Goal: Task Accomplishment & Management: Complete application form

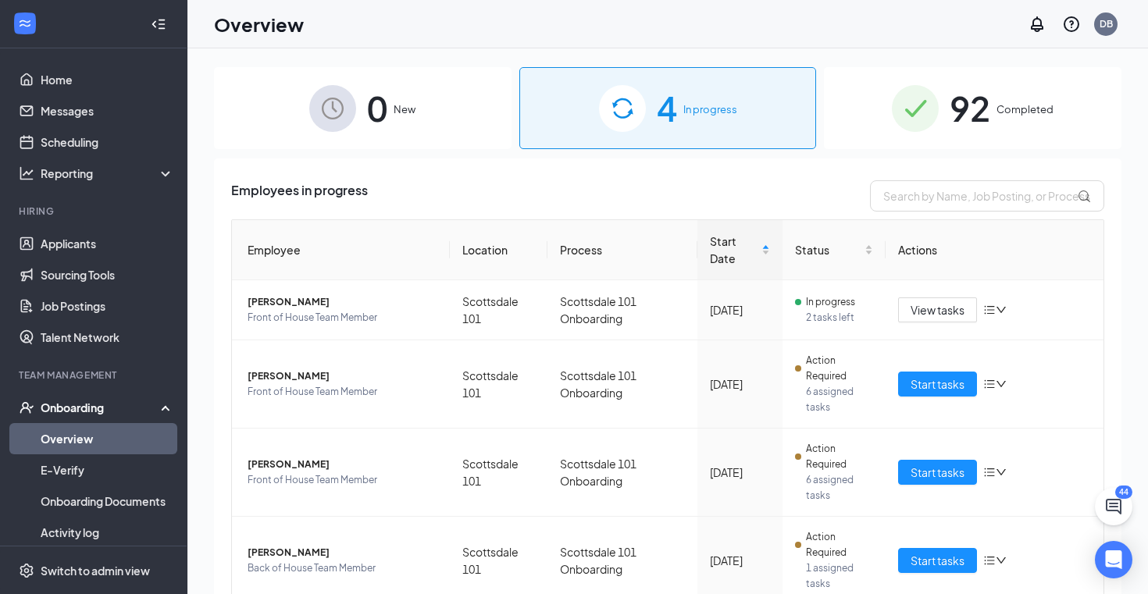
click at [930, 120] on img at bounding box center [915, 108] width 47 height 47
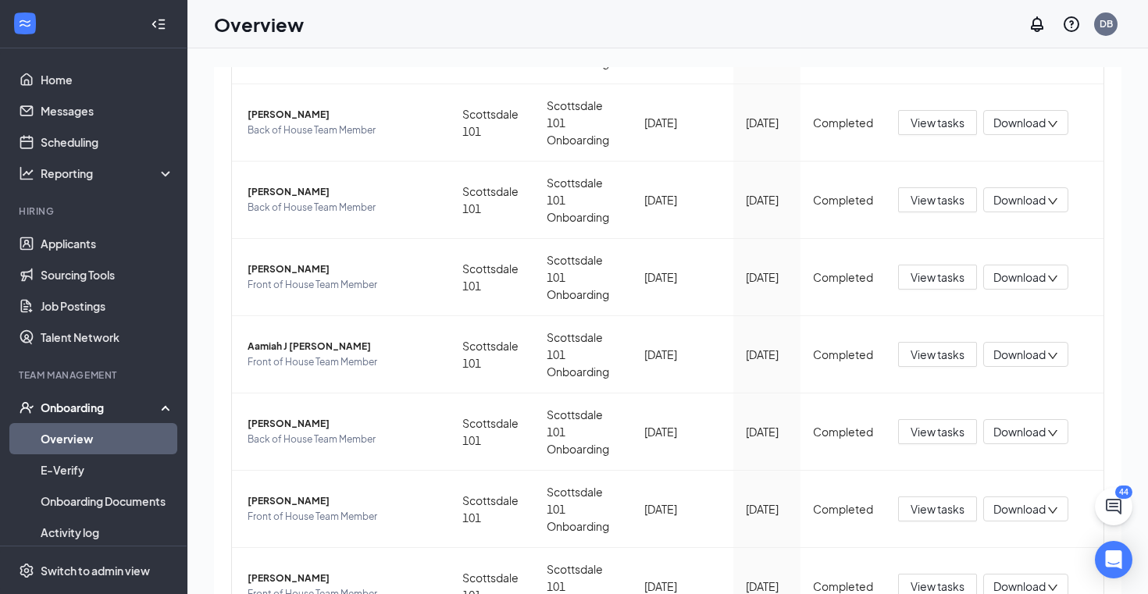
scroll to position [427, 0]
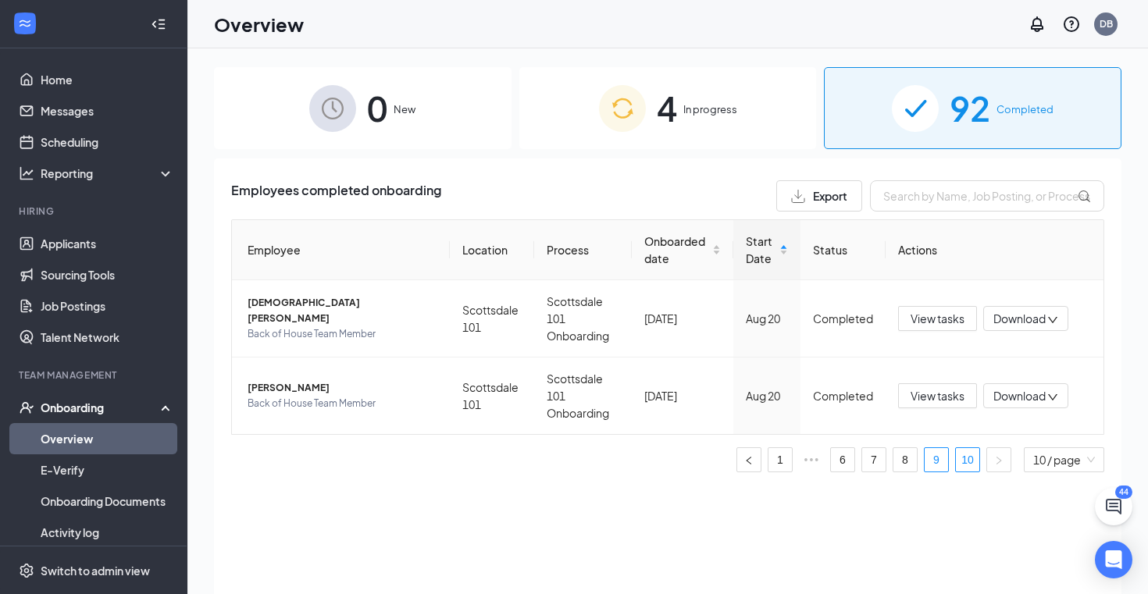
click at [935, 448] on link "9" at bounding box center [936, 459] width 23 height 23
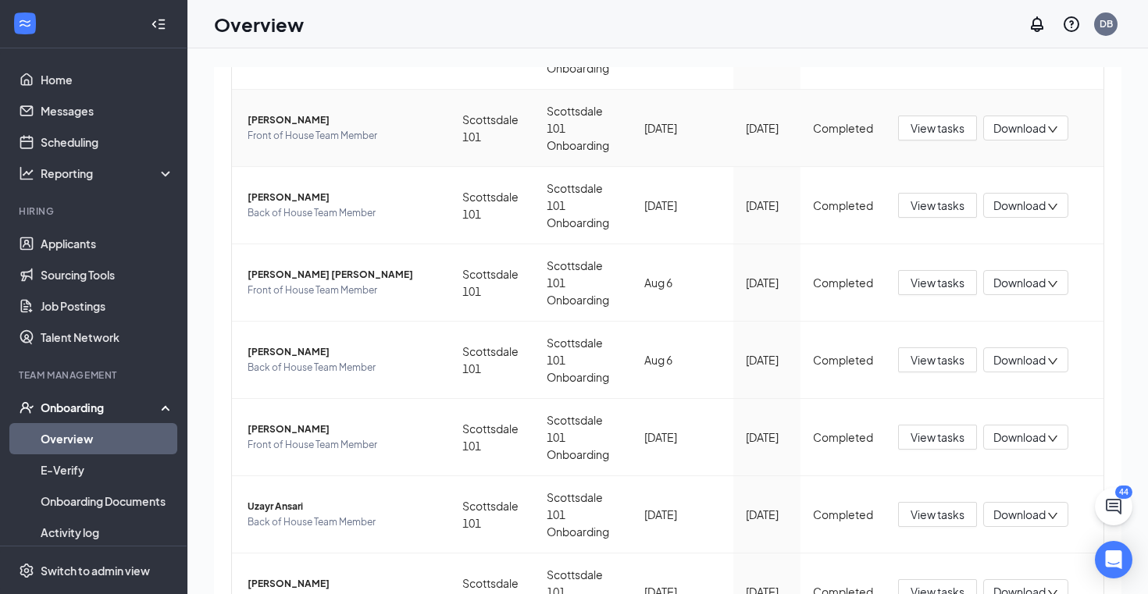
scroll to position [33, 0]
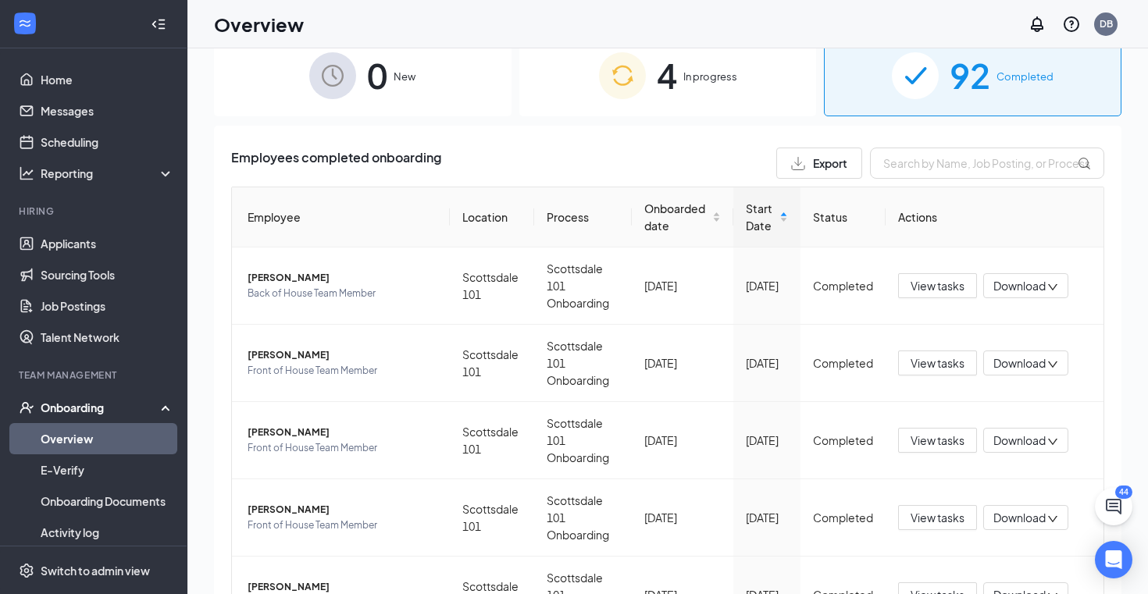
click at [630, 55] on img at bounding box center [622, 75] width 47 height 47
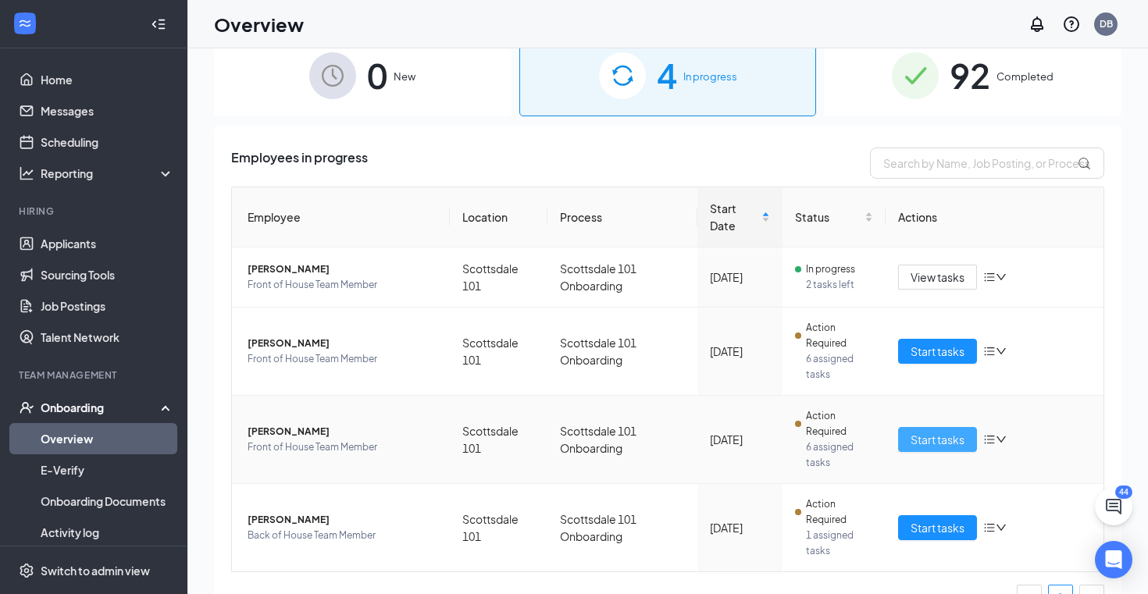
click at [941, 434] on span "Start tasks" at bounding box center [938, 439] width 54 height 17
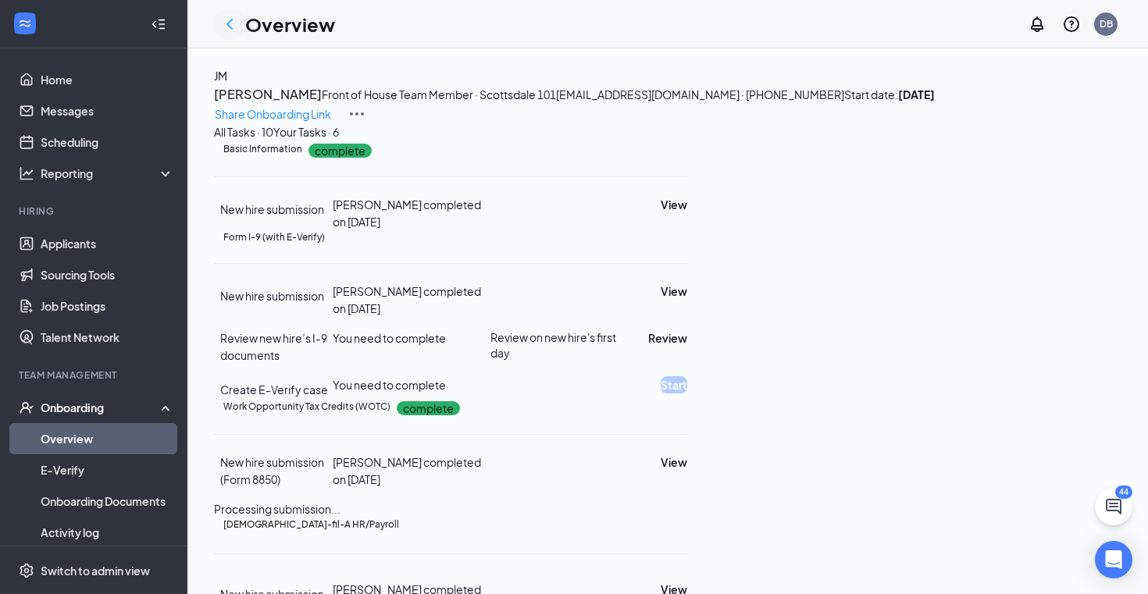
click at [224, 23] on icon "ChevronLeft" at bounding box center [229, 24] width 19 height 19
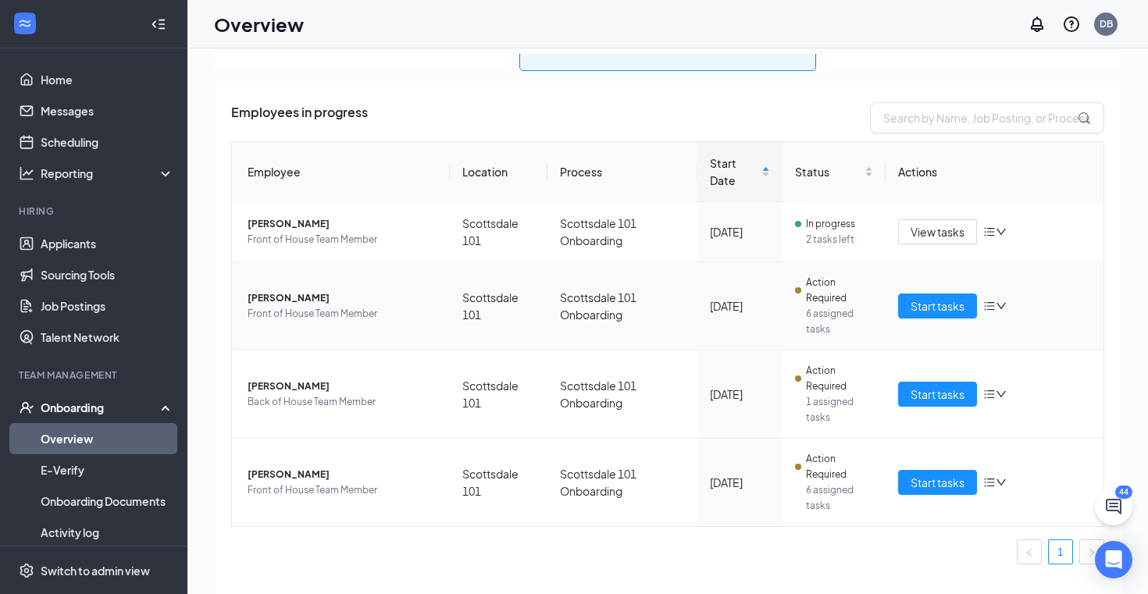
scroll to position [16, 0]
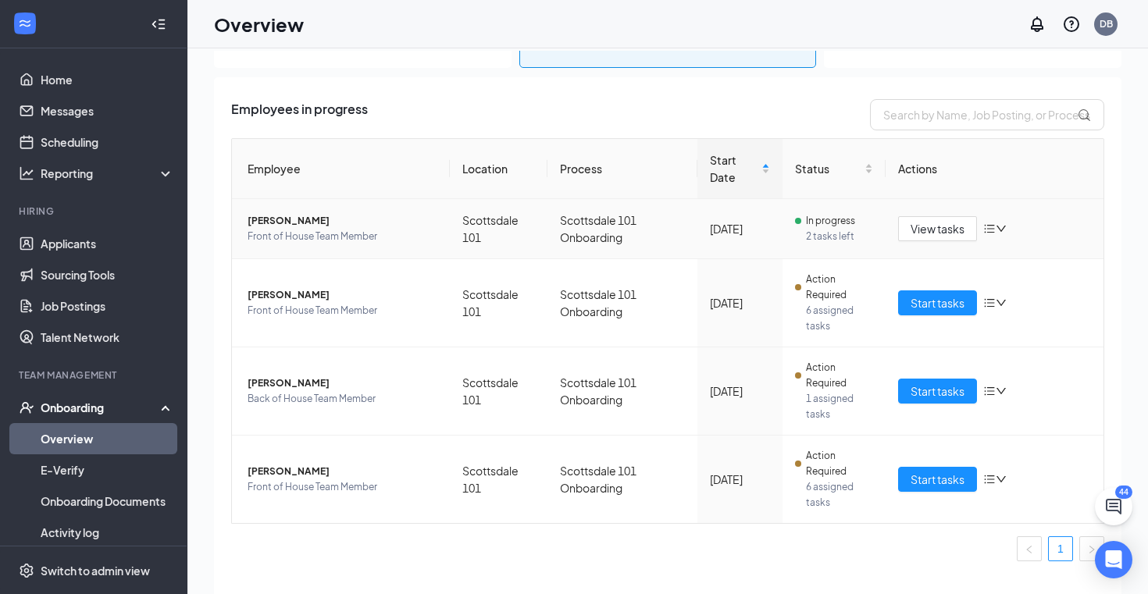
click at [290, 224] on span "[PERSON_NAME]" at bounding box center [343, 221] width 190 height 16
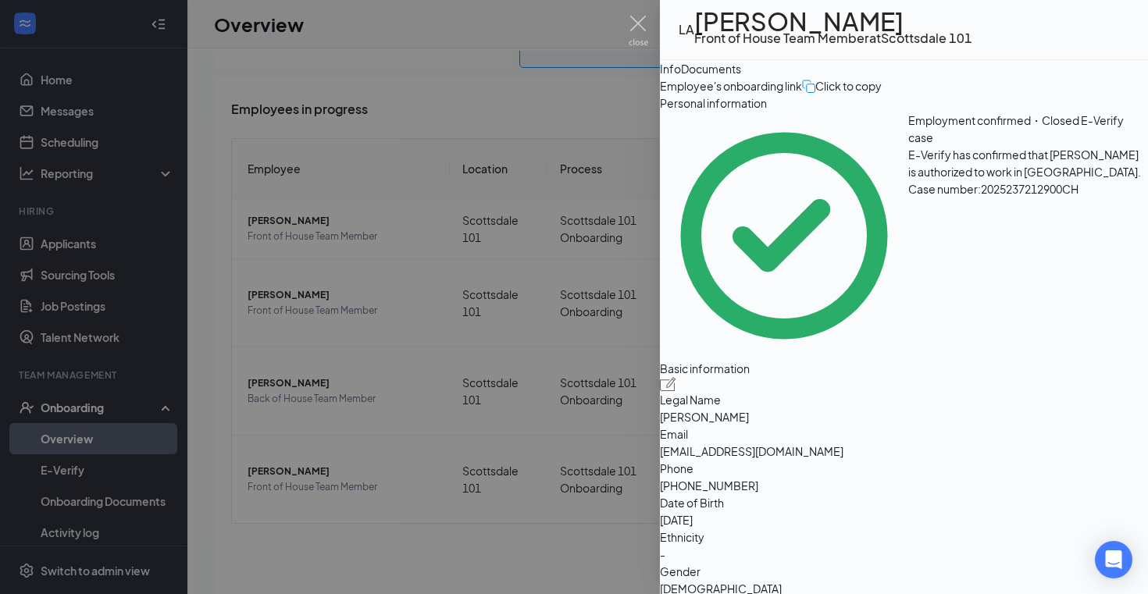
click at [527, 275] on div at bounding box center [574, 297] width 1148 height 594
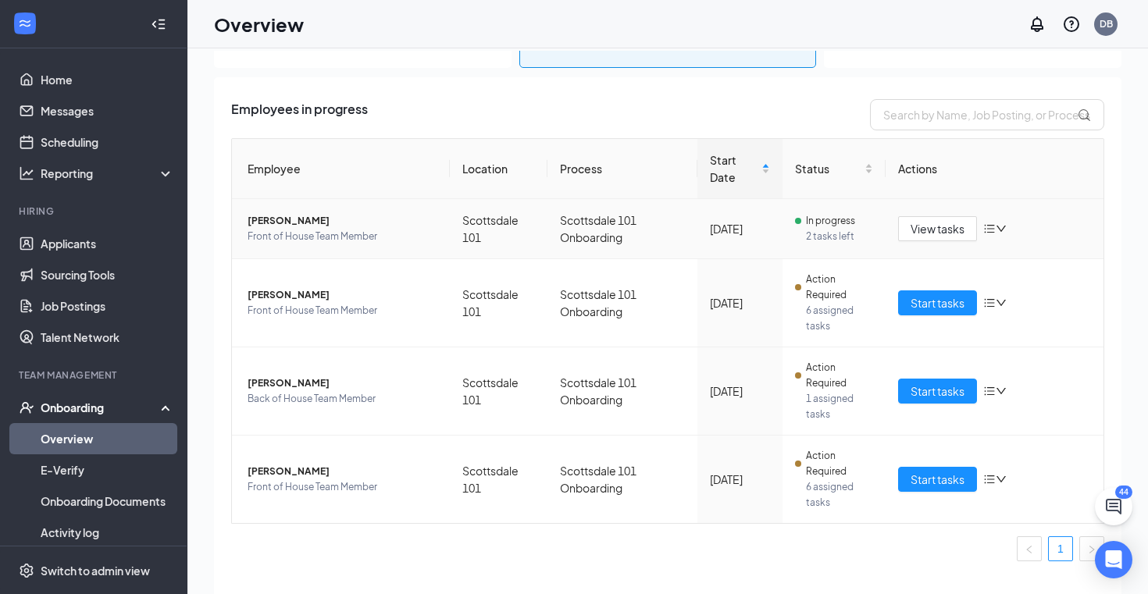
click at [320, 217] on span "[PERSON_NAME]" at bounding box center [343, 221] width 190 height 16
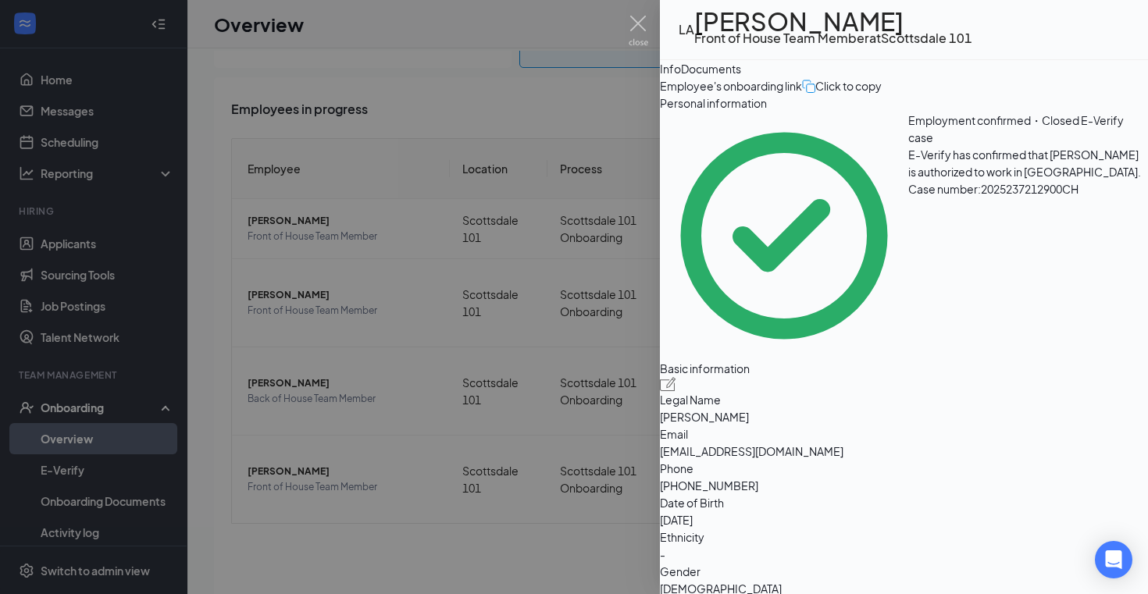
click at [529, 256] on div at bounding box center [574, 297] width 1148 height 594
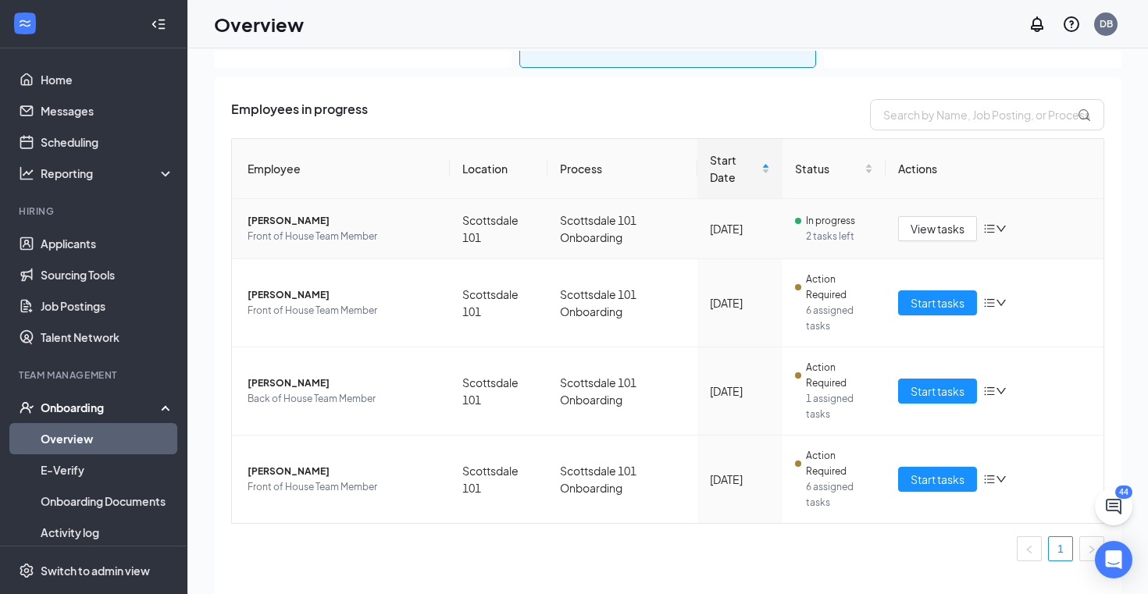
click at [303, 225] on span "[PERSON_NAME]" at bounding box center [343, 221] width 190 height 16
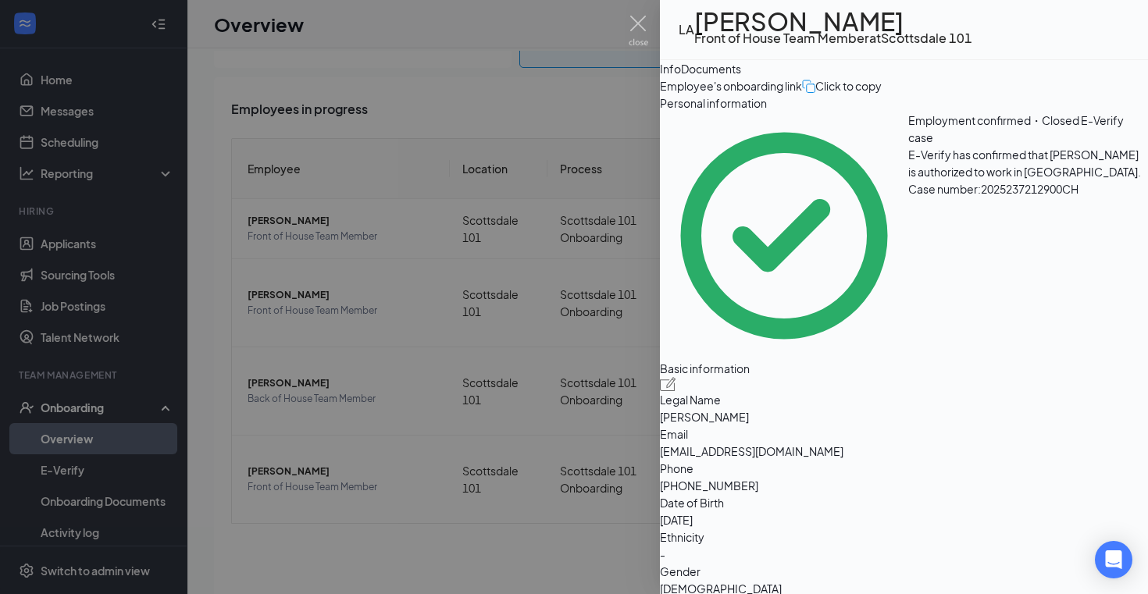
click at [562, 254] on div at bounding box center [574, 297] width 1148 height 594
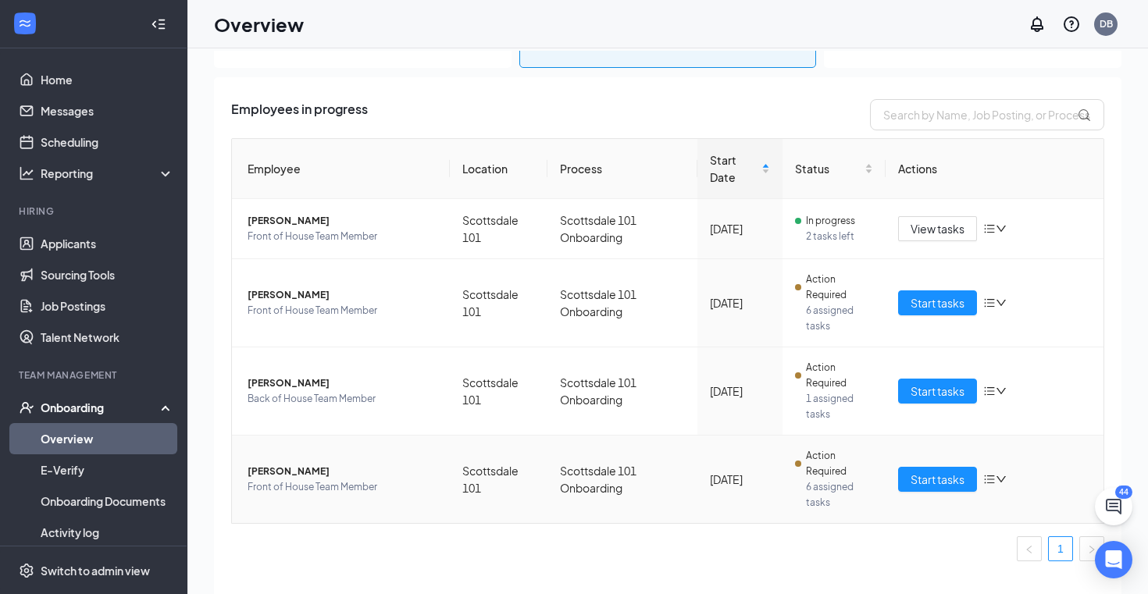
click at [288, 475] on span "[PERSON_NAME]" at bounding box center [343, 472] width 190 height 16
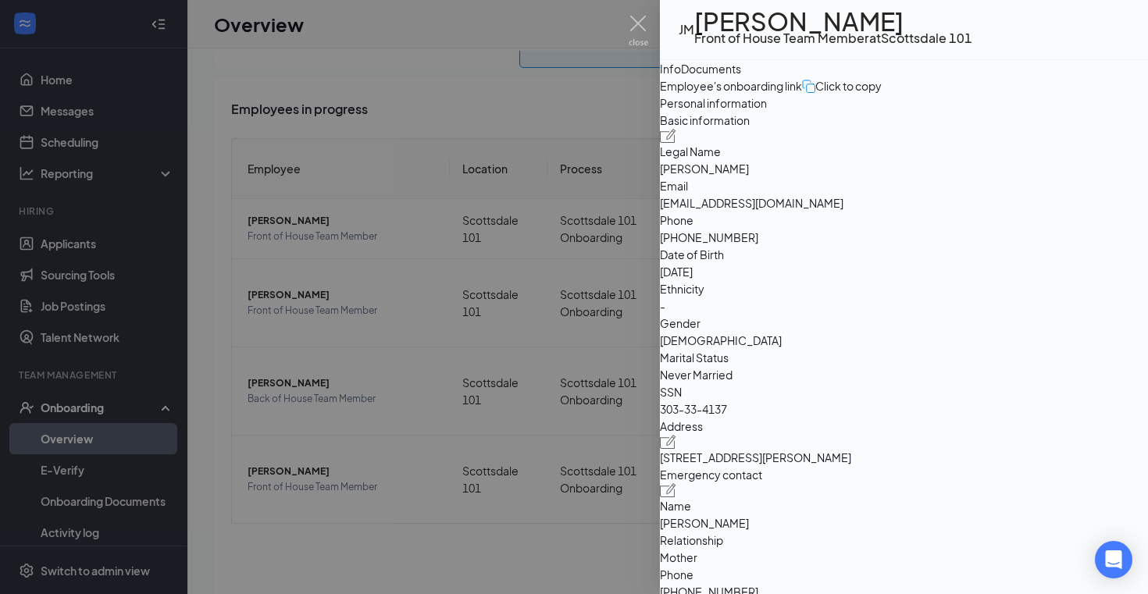
click at [362, 326] on div at bounding box center [574, 297] width 1148 height 594
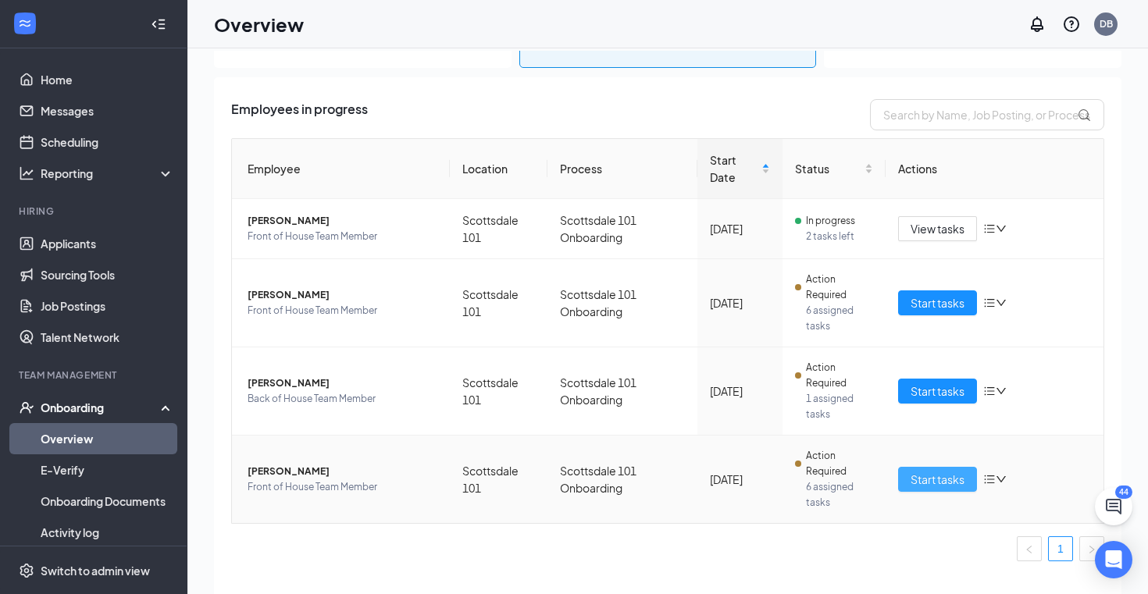
click at [924, 491] on button "Start tasks" at bounding box center [937, 479] width 79 height 25
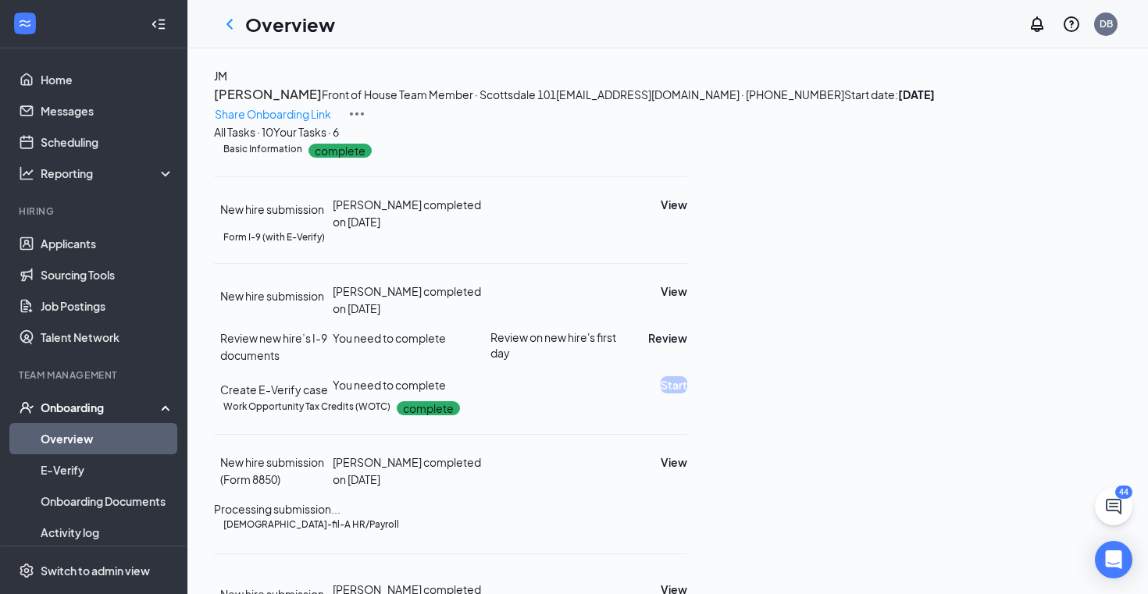
drag, startPoint x: 802, startPoint y: 407, endPoint x: 817, endPoint y: 407, distance: 14.8
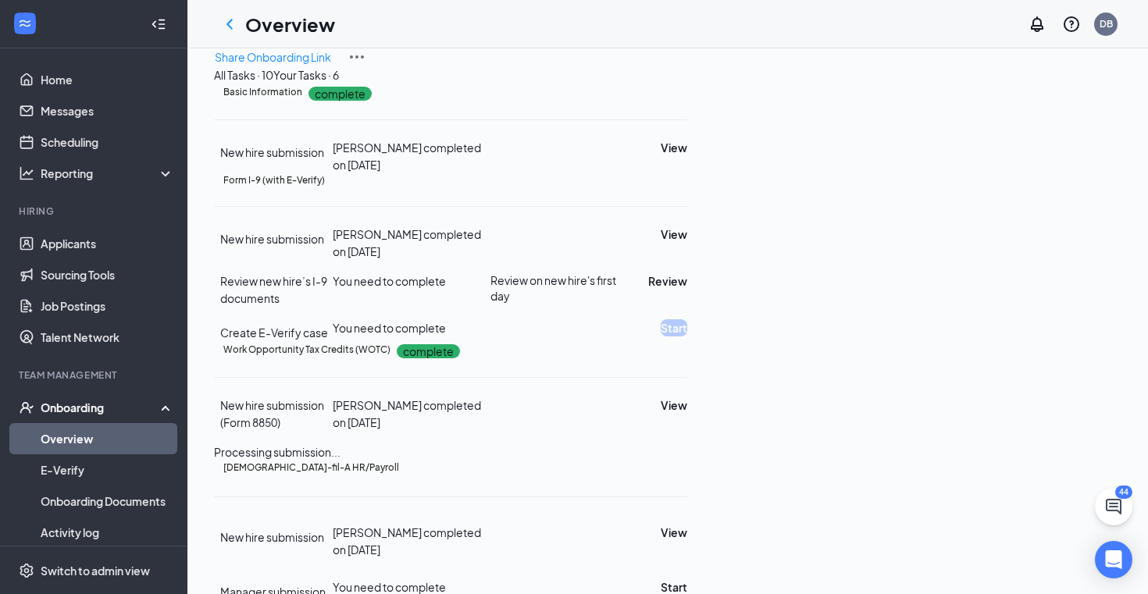
scroll to position [85, 0]
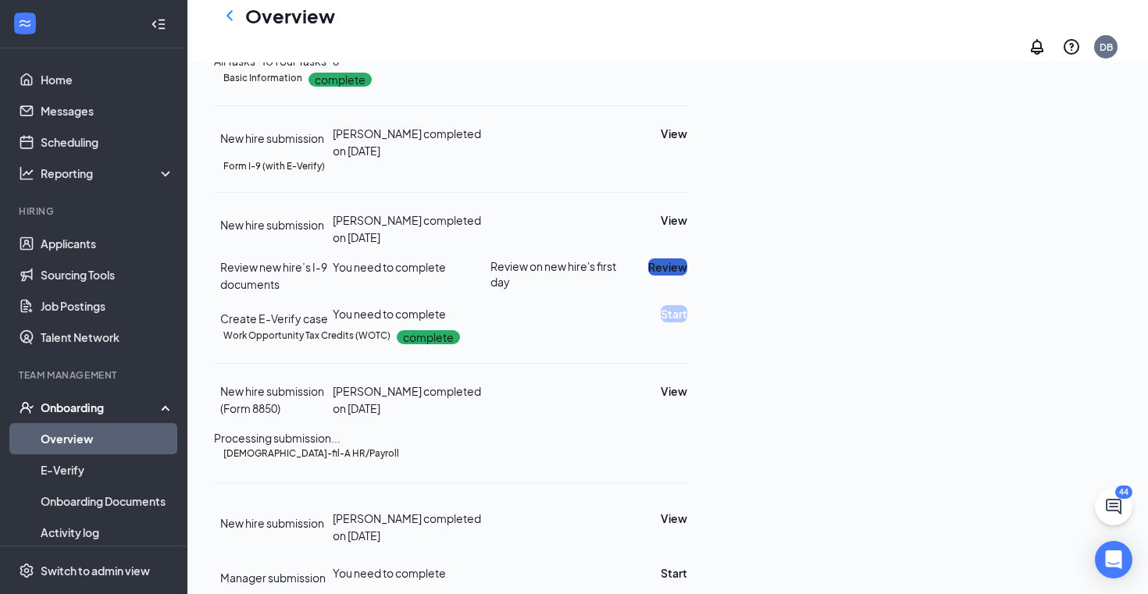
click at [687, 276] on button "Review" at bounding box center [667, 267] width 39 height 17
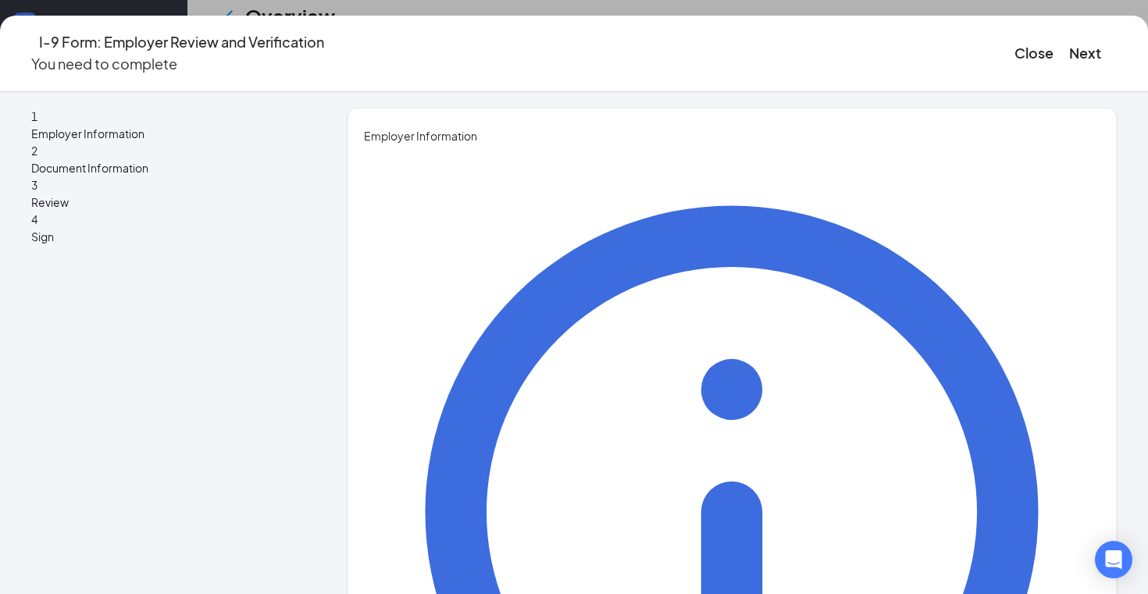
type input "[PERSON_NAME]"
type input "Director"
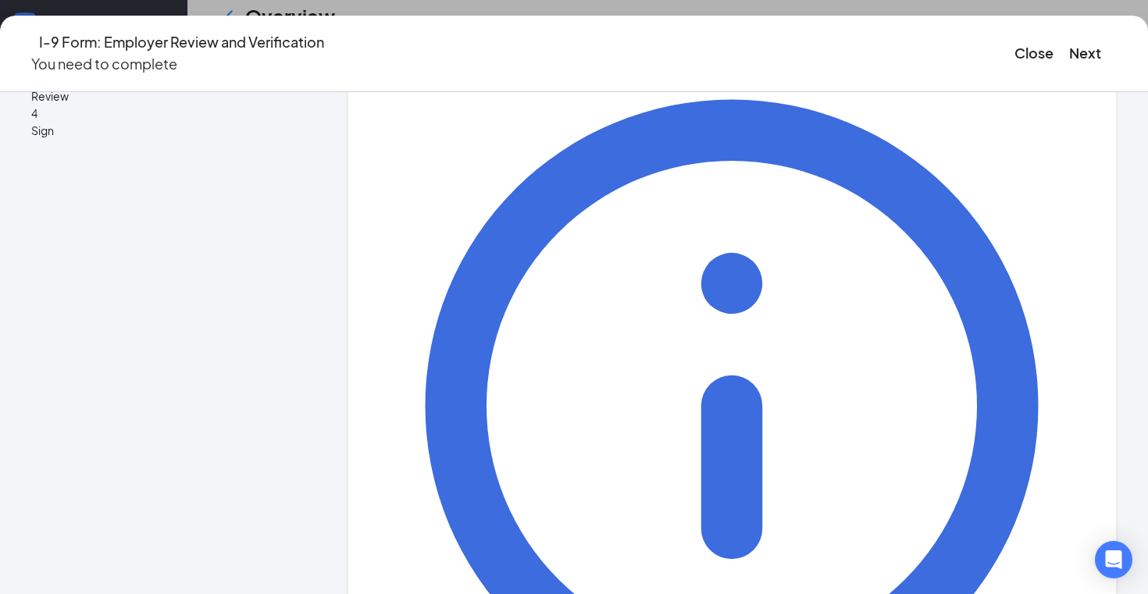
scroll to position [107, 0]
type input "[EMAIL_ADDRESS][DOMAIN_NAME]"
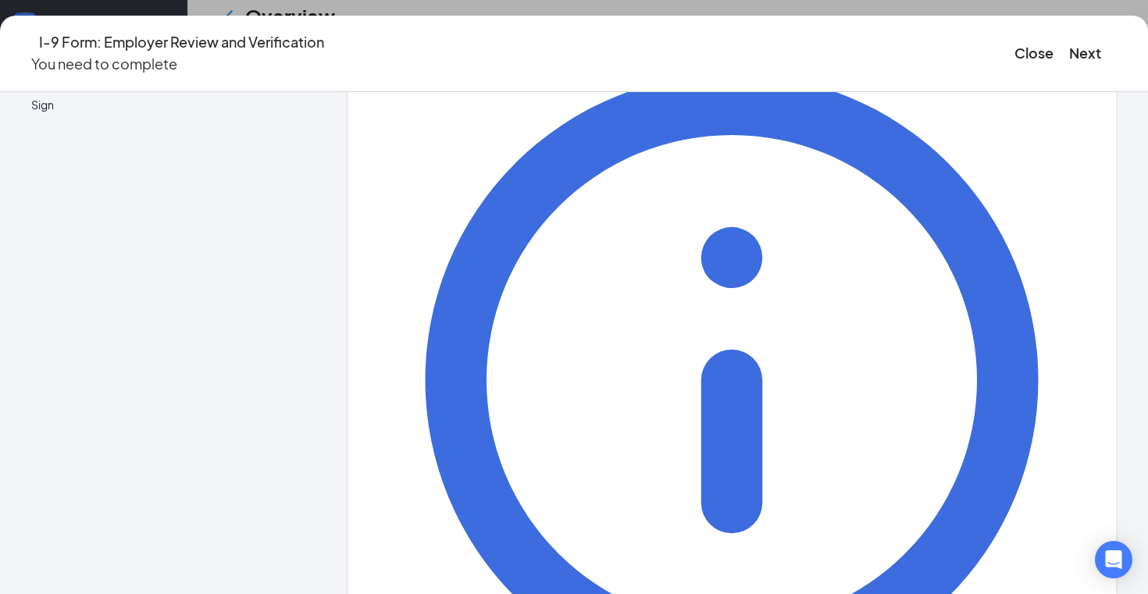
scroll to position [126, 0]
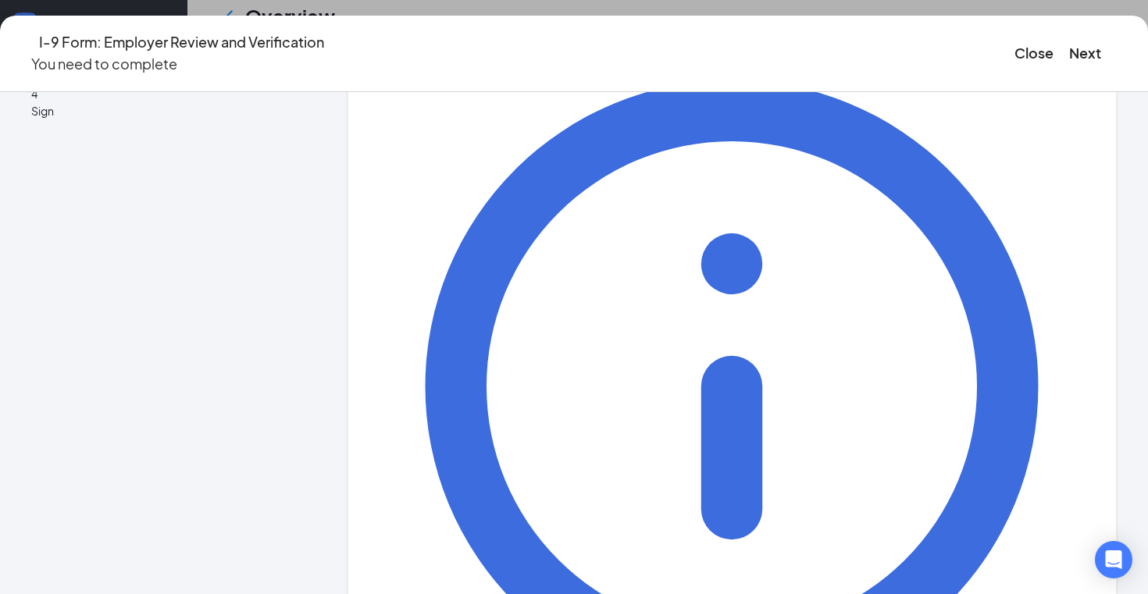
type input "4807421358"
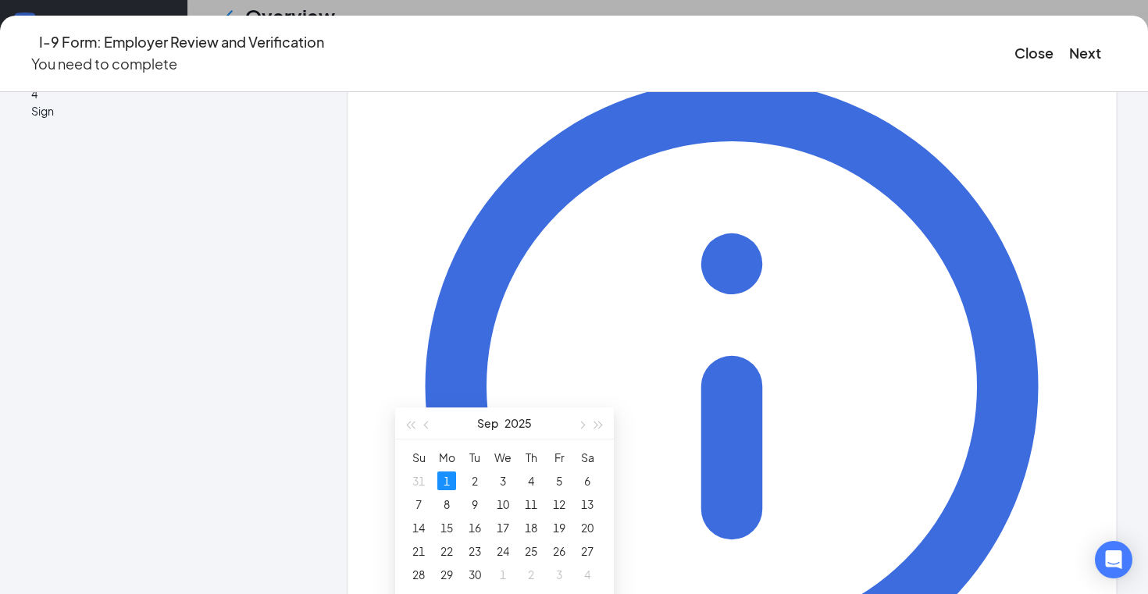
scroll to position [276, 0]
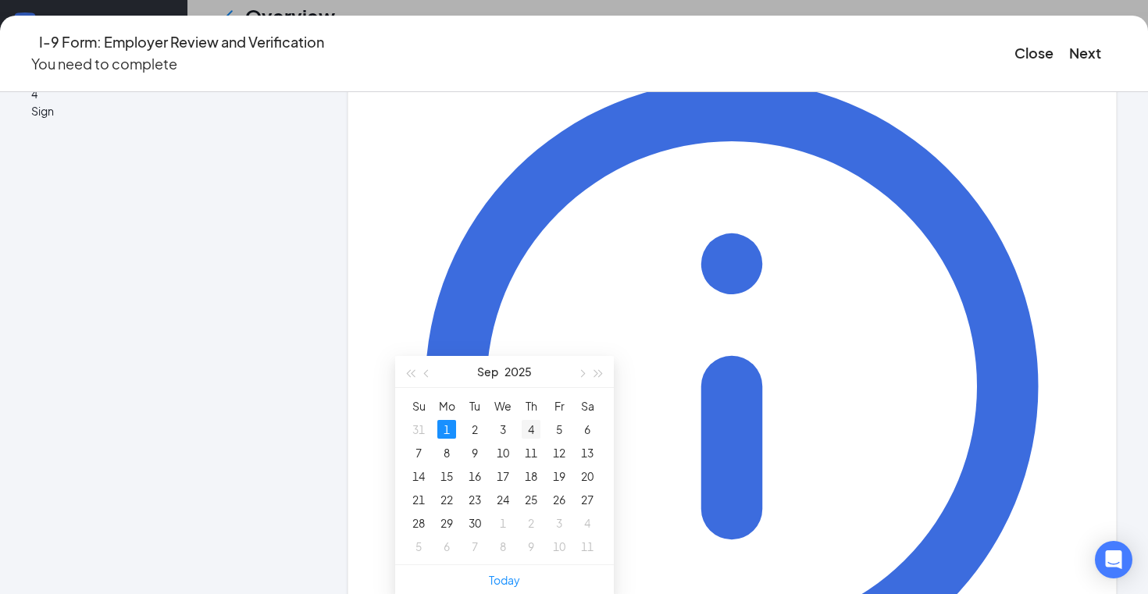
type input "[DATE]"
click at [537, 426] on div "4" at bounding box center [531, 429] width 19 height 19
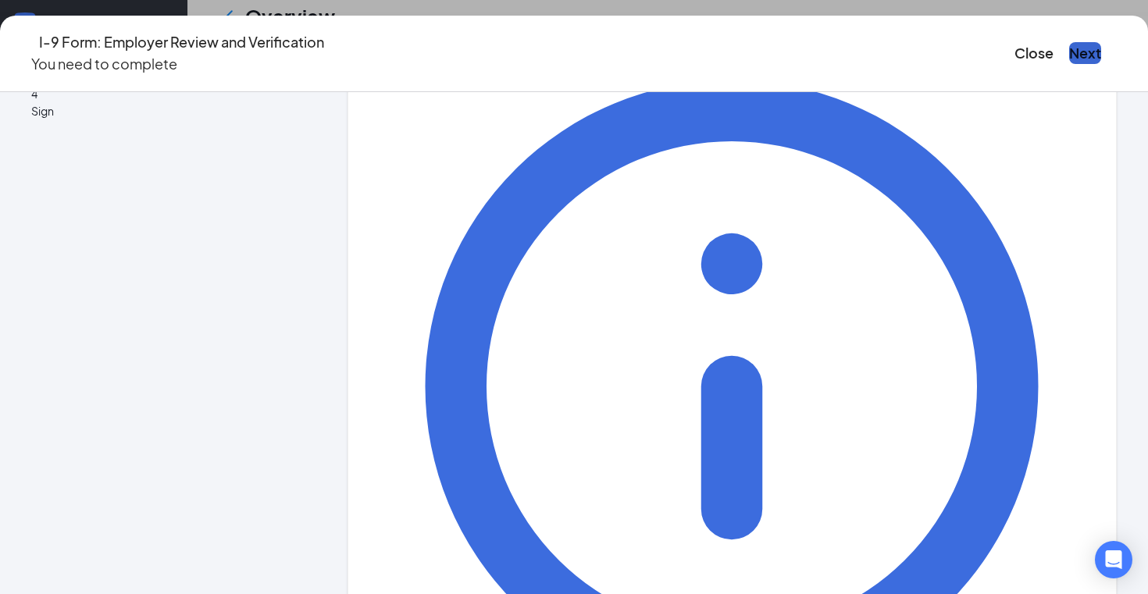
scroll to position [578, 0]
click at [1069, 48] on button "Next" at bounding box center [1085, 53] width 32 height 22
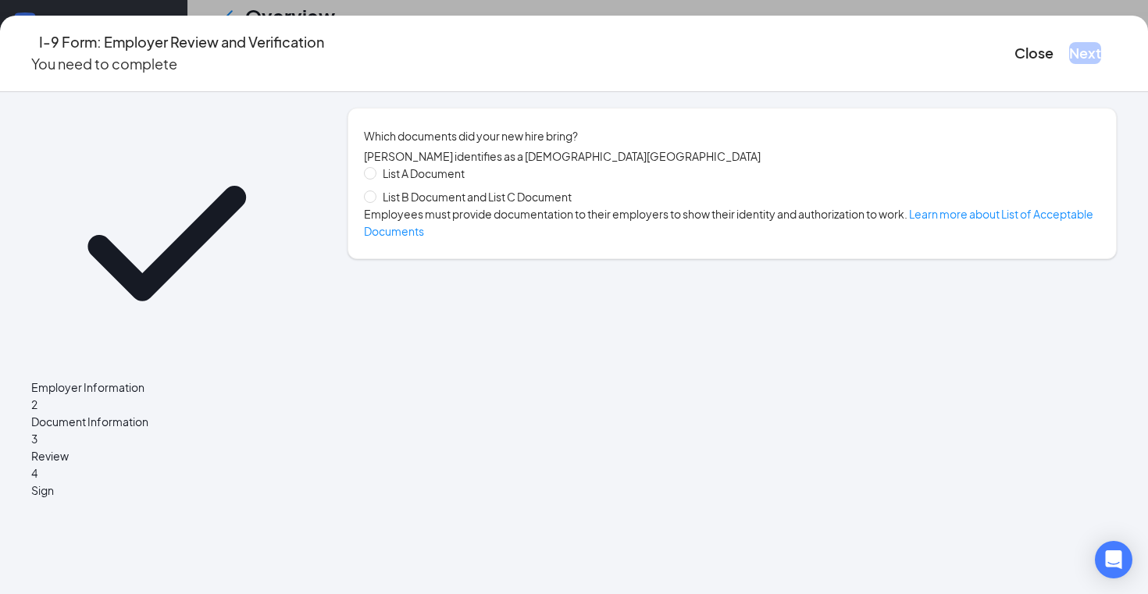
click at [471, 182] on span "List A Document" at bounding box center [424, 173] width 95 height 17
click at [375, 178] on input "List A Document" at bounding box center [369, 172] width 11 height 11
radio input "true"
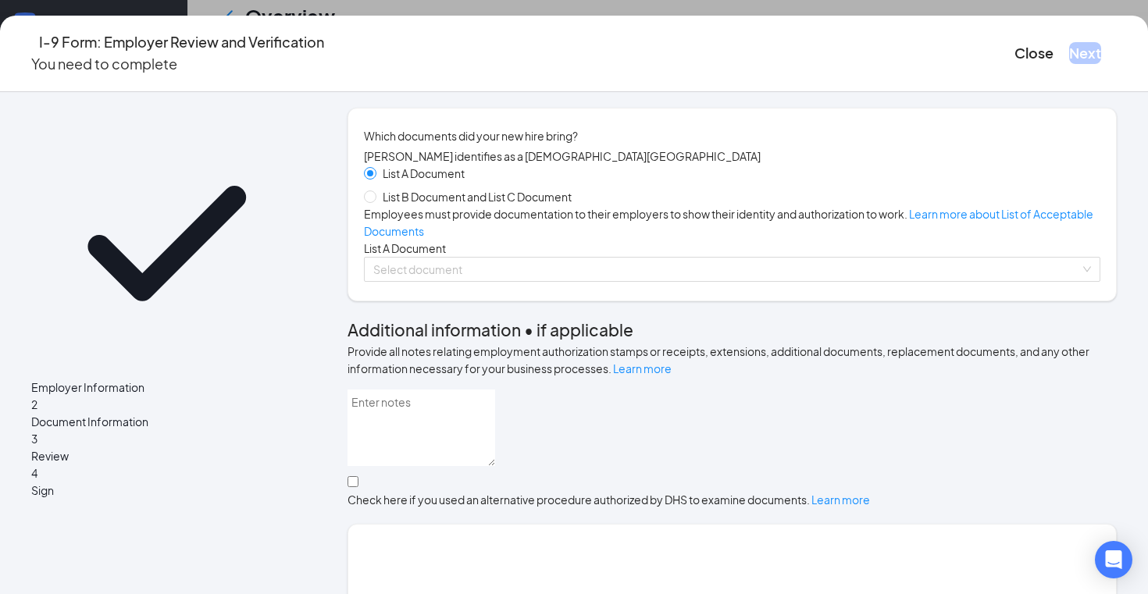
click at [497, 205] on span "List B Document and List C Document" at bounding box center [478, 196] width 202 height 17
click at [375, 202] on input "List B Document and List C Document" at bounding box center [369, 196] width 11 height 11
radio input "true"
radio input "false"
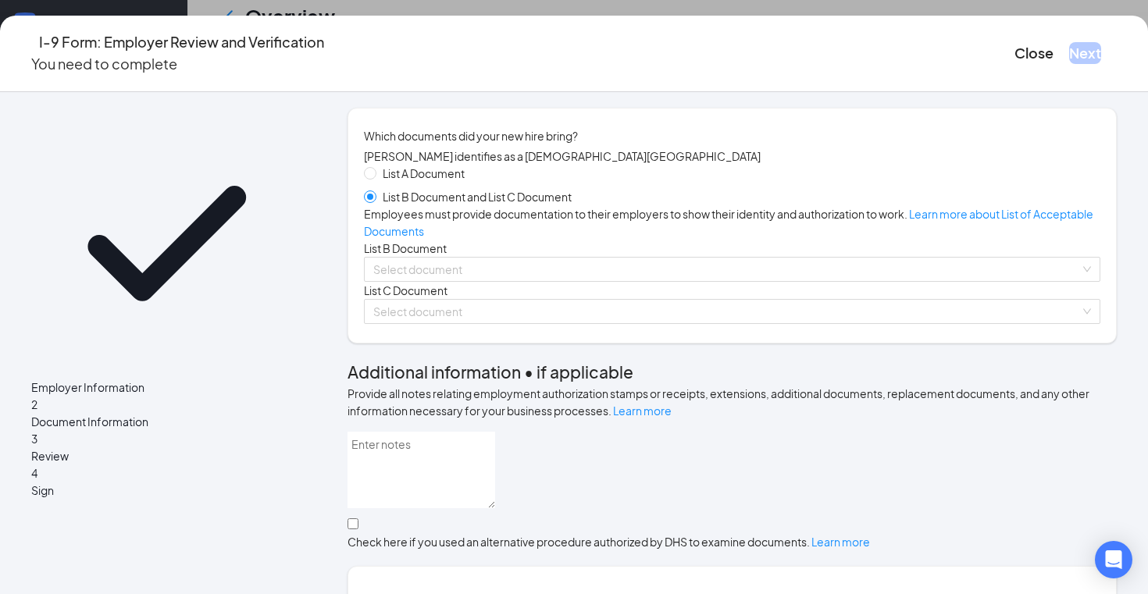
click at [462, 324] on div "List A Document List B Document and List C Document Employees must provide docu…" at bounding box center [732, 244] width 737 height 159
click at [459, 281] on input "search" at bounding box center [726, 269] width 707 height 23
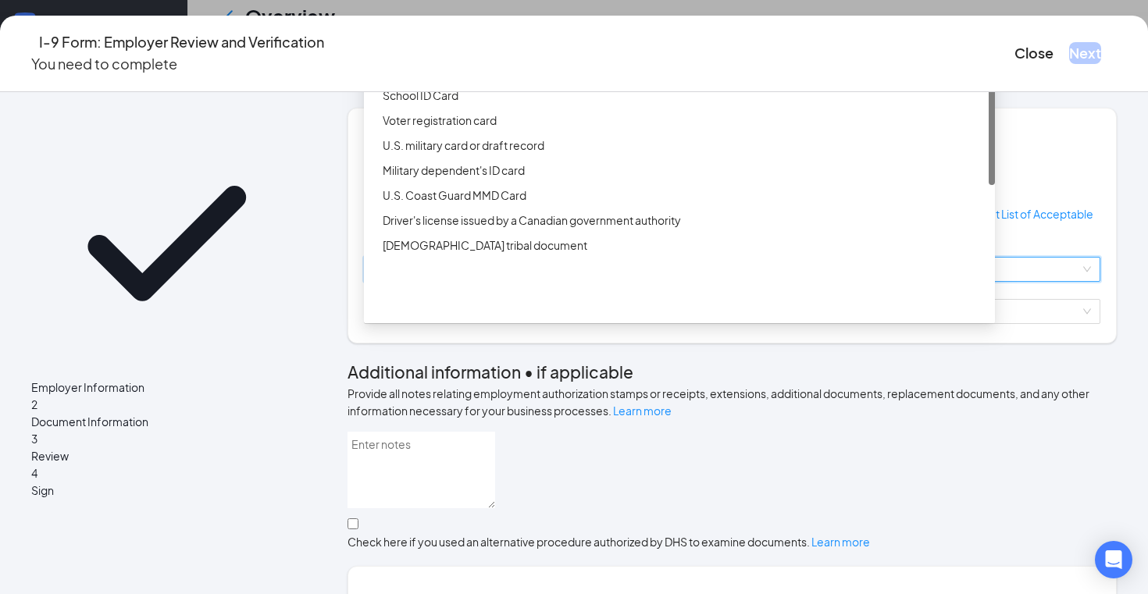
click at [472, 54] on div "Driver’s License issued by U.S State or outlying US possession" at bounding box center [684, 45] width 603 height 17
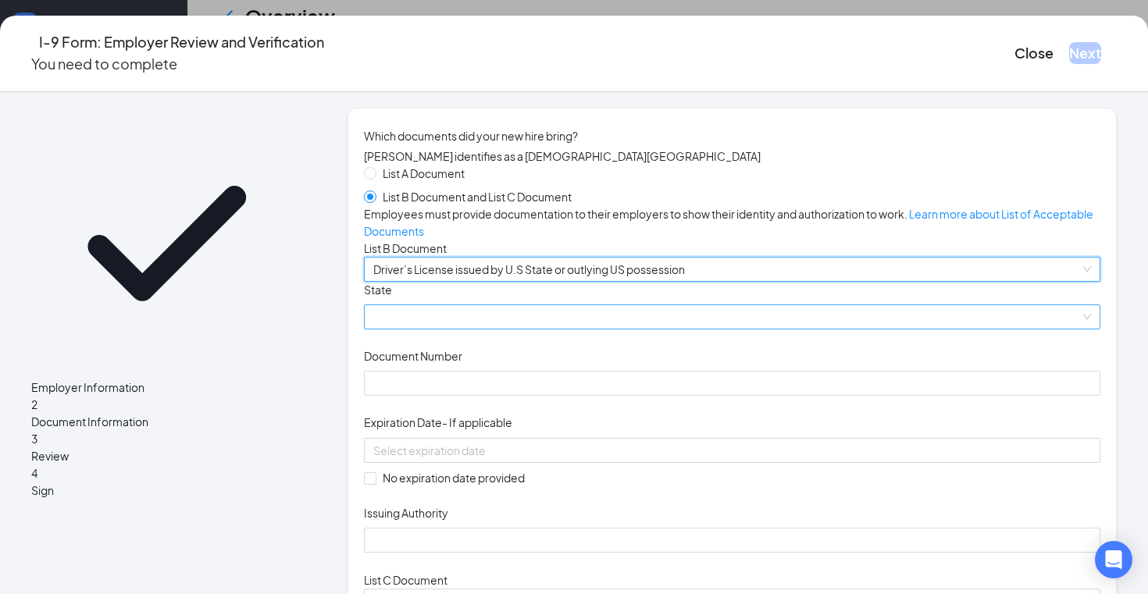
click at [477, 329] on span at bounding box center [732, 316] width 718 height 23
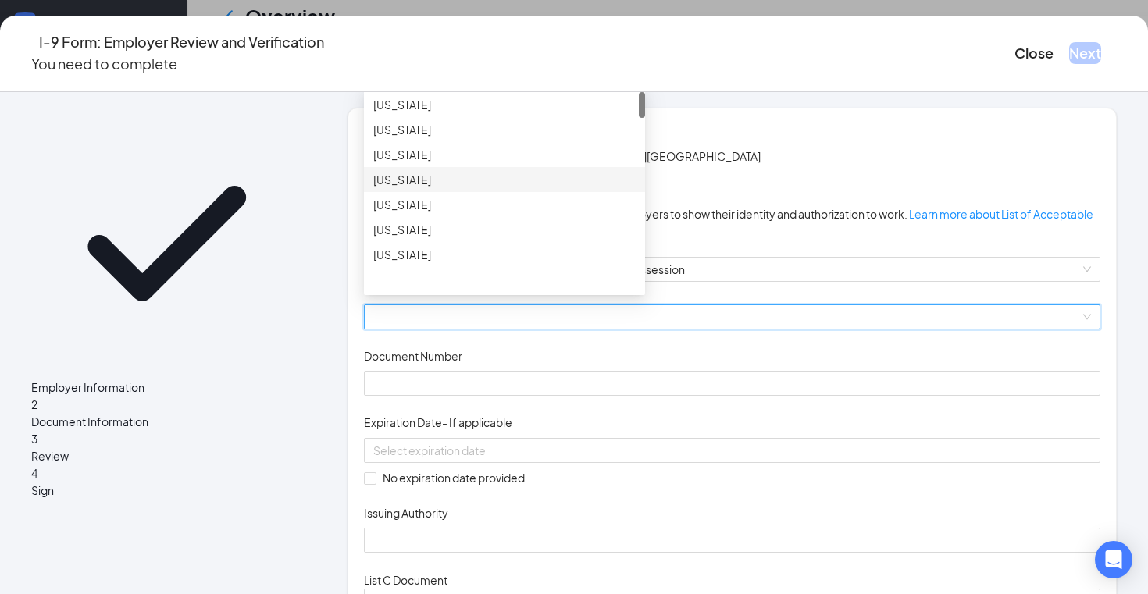
click at [456, 192] on div "[US_STATE]" at bounding box center [504, 179] width 281 height 25
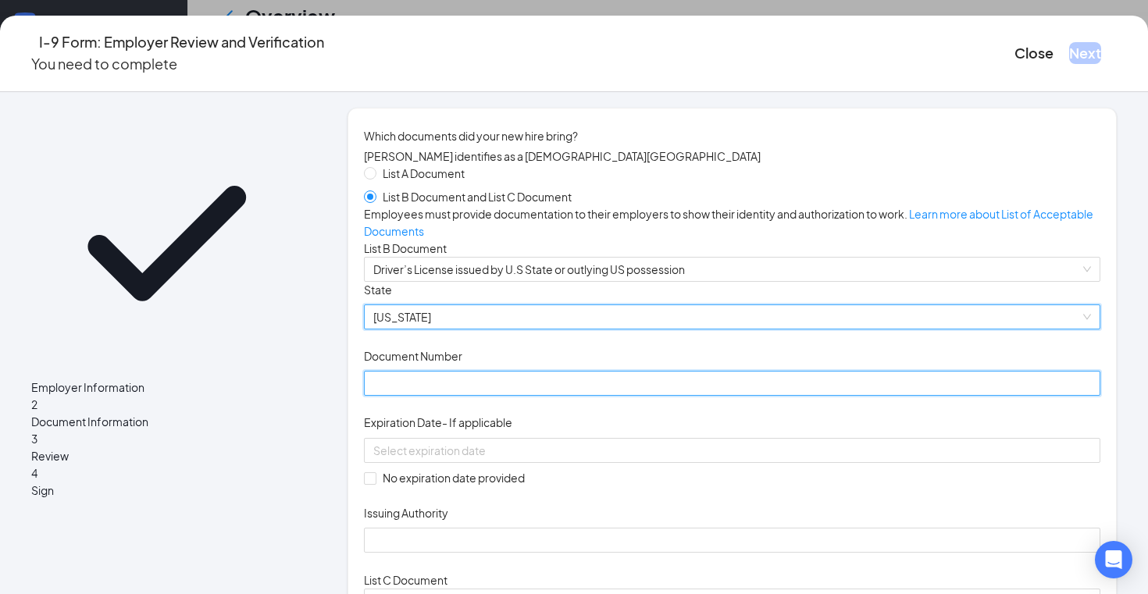
click at [500, 396] on input "Document Number" at bounding box center [732, 383] width 737 height 25
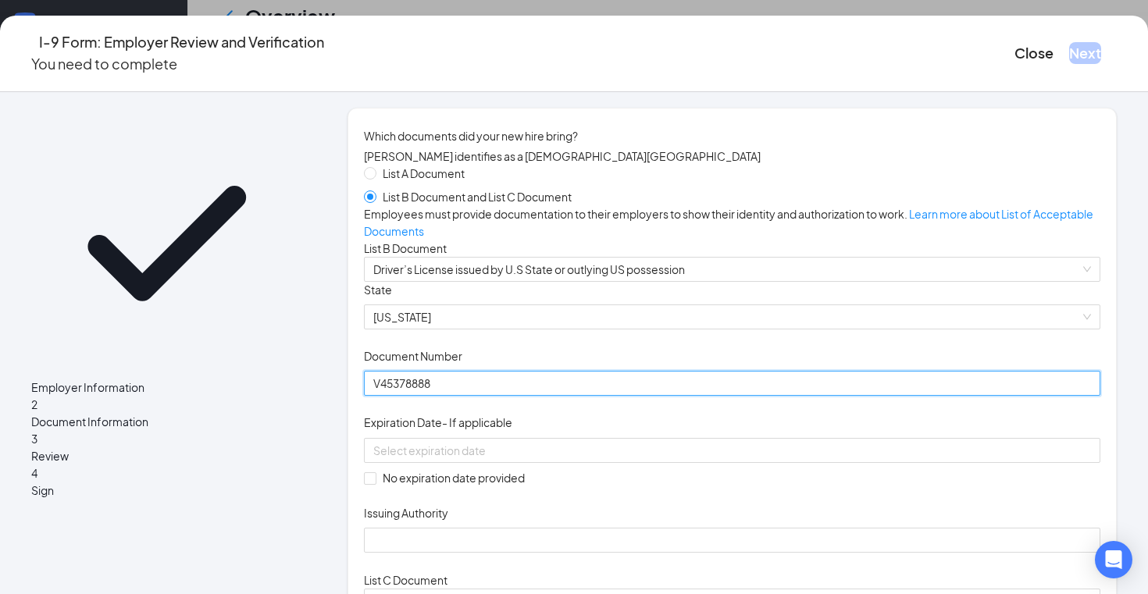
scroll to position [123, 0]
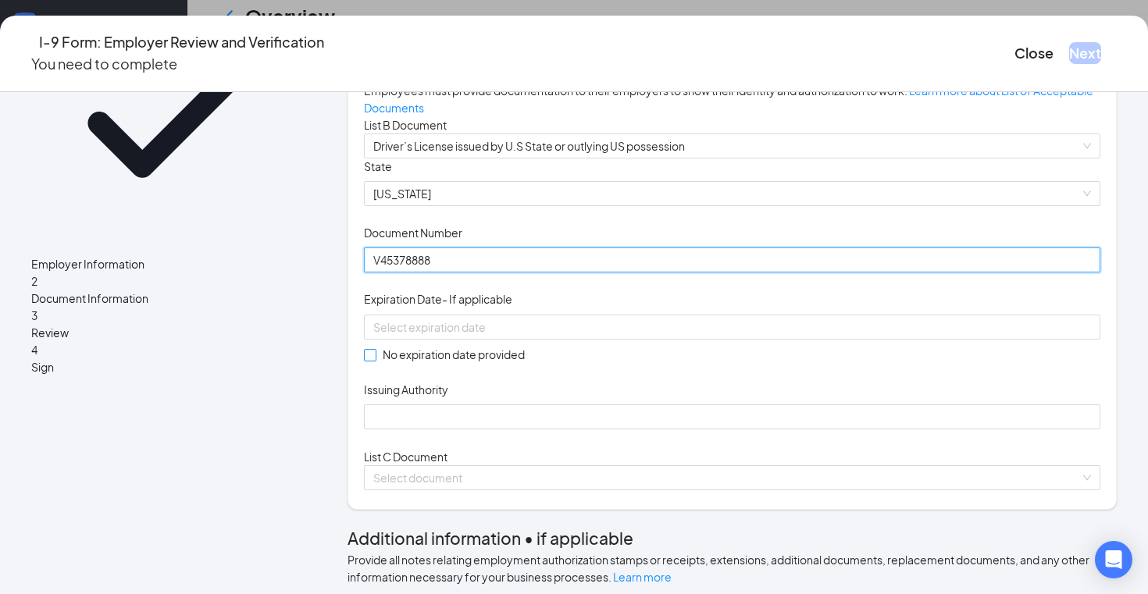
type input "V45378888"
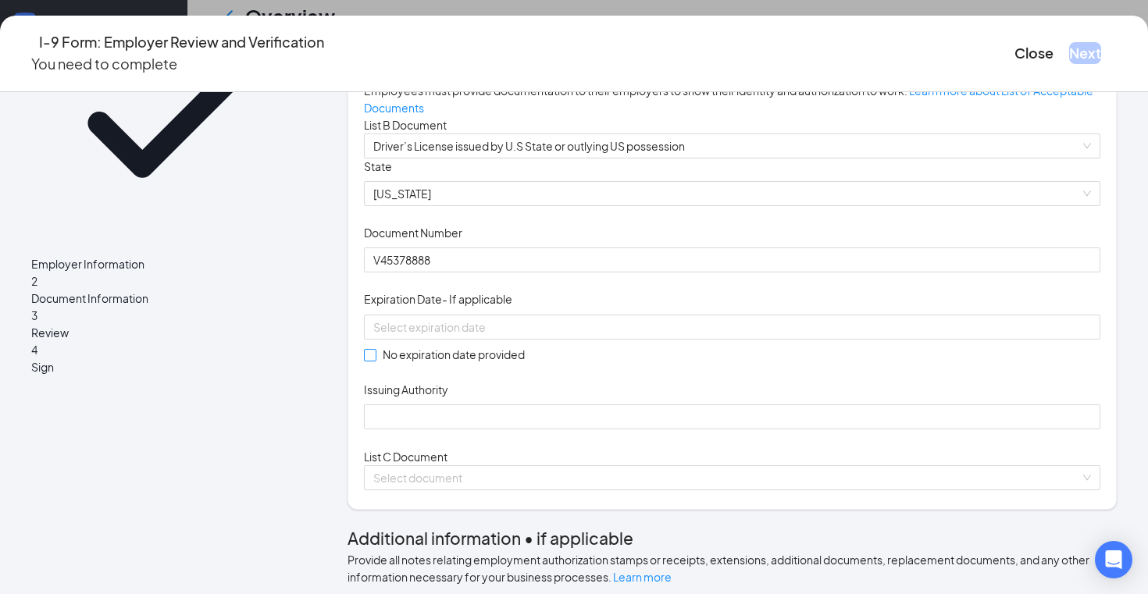
click at [377, 362] on span at bounding box center [370, 355] width 12 height 12
click at [375, 360] on input "No expiration date provided" at bounding box center [369, 354] width 11 height 11
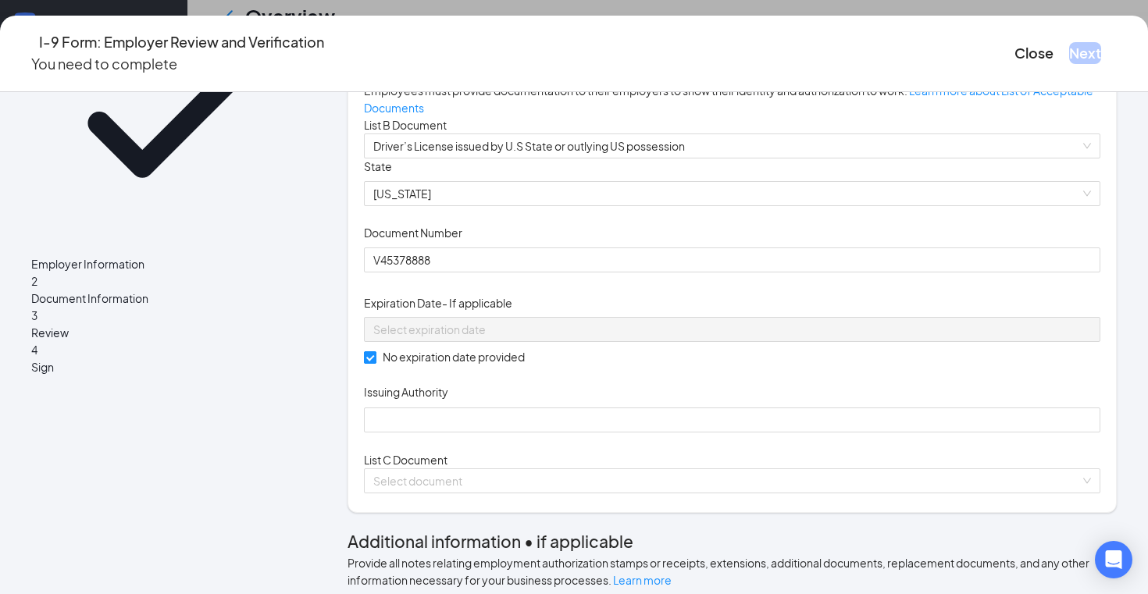
click at [411, 366] on span "No expiration date provided" at bounding box center [454, 356] width 155 height 17
click at [375, 362] on input "No expiration date provided" at bounding box center [369, 357] width 11 height 11
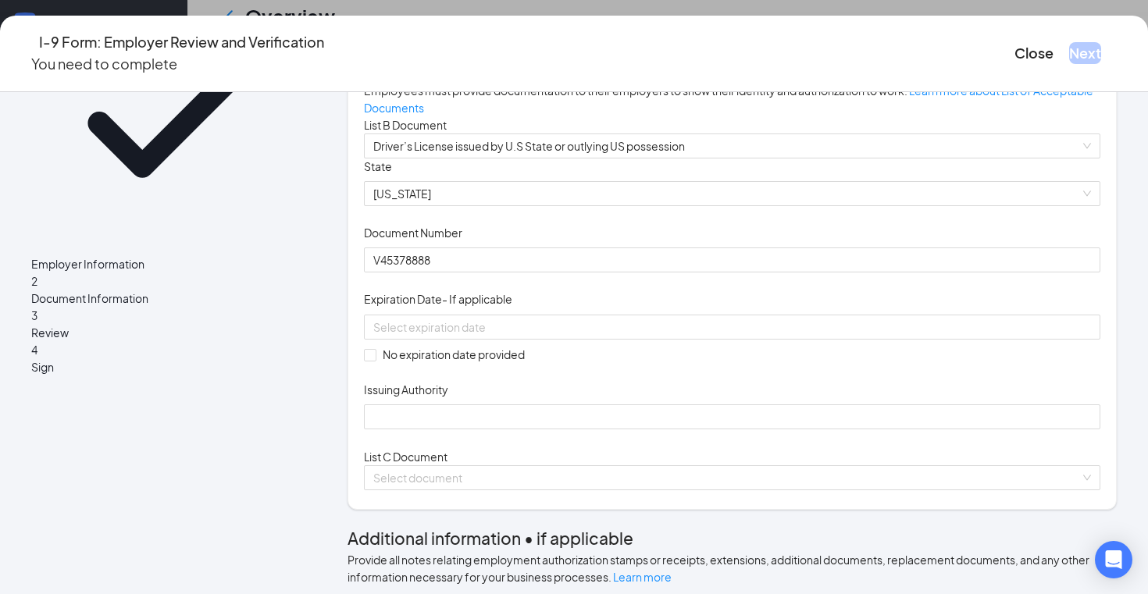
click at [430, 363] on div "No expiration date provided" at bounding box center [732, 339] width 737 height 48
click at [434, 340] on div at bounding box center [732, 327] width 737 height 25
click at [377, 362] on span at bounding box center [370, 355] width 12 height 12
click at [375, 360] on input "No expiration date provided" at bounding box center [369, 354] width 11 height 11
checkbox input "true"
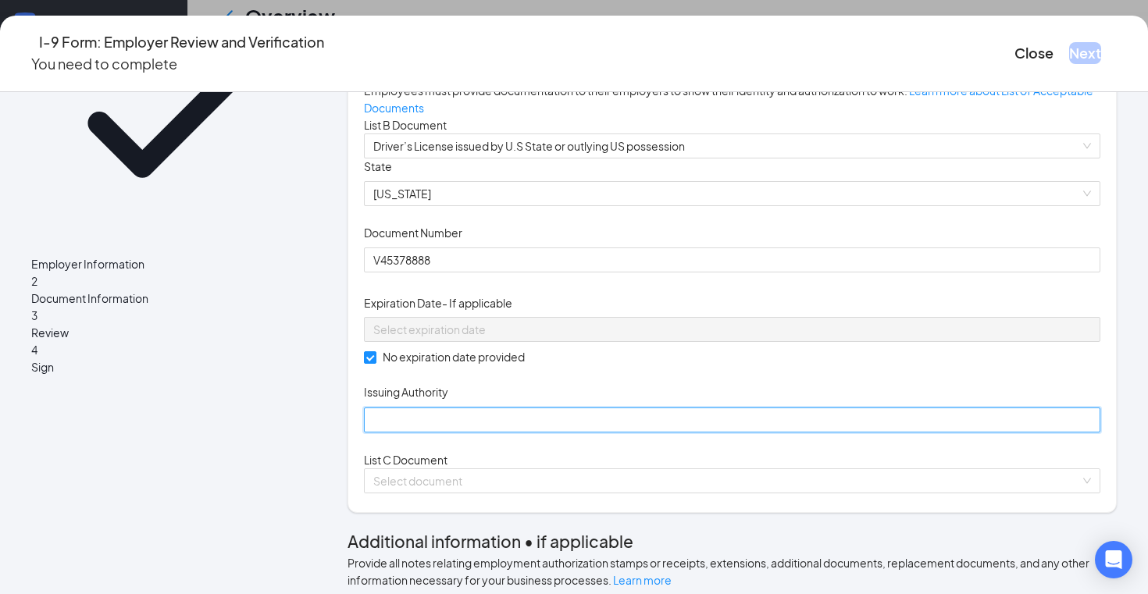
click at [419, 433] on input "Issuing Authority" at bounding box center [732, 420] width 737 height 25
type input "[US_STATE]"
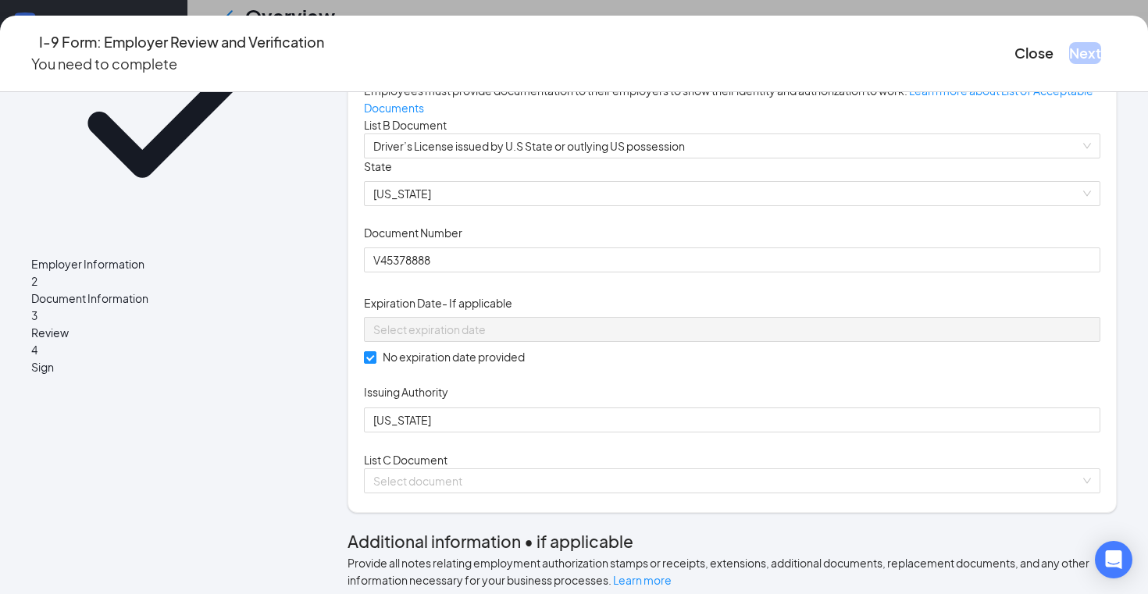
click at [745, 494] on div "List A Document List B Document and List C Document Employees must provide docu…" at bounding box center [732, 267] width 737 height 452
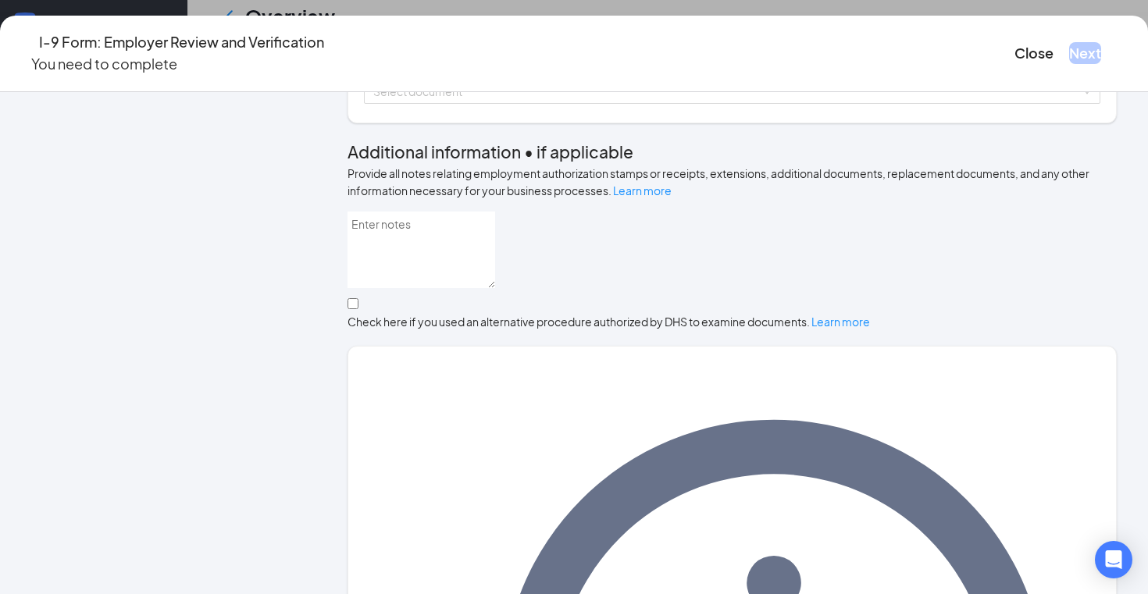
scroll to position [552, 0]
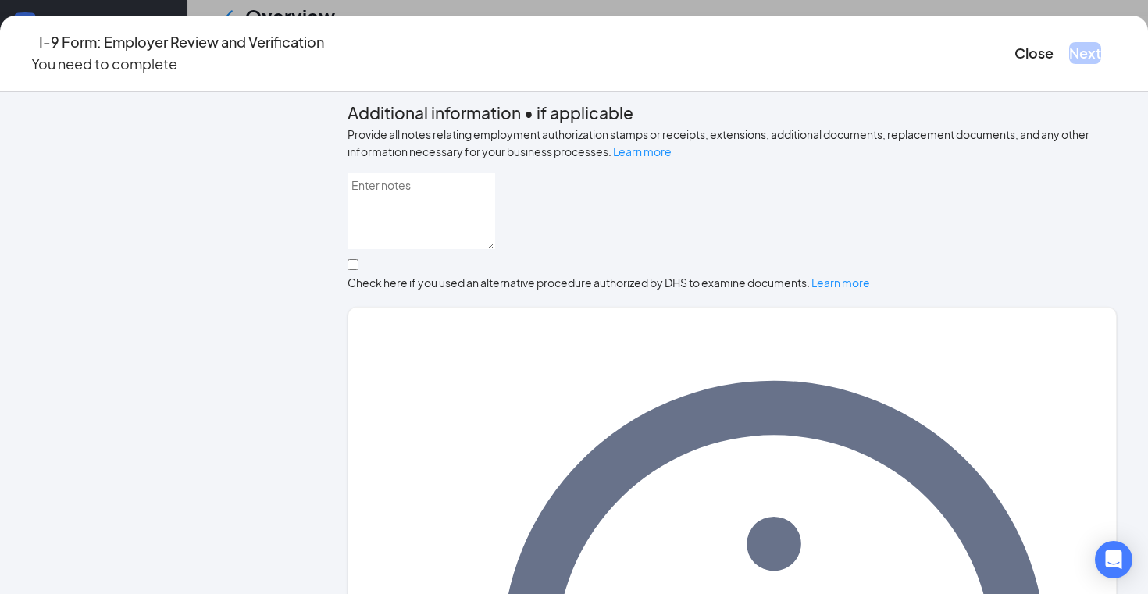
click at [564, 64] on span at bounding box center [726, 52] width 707 height 23
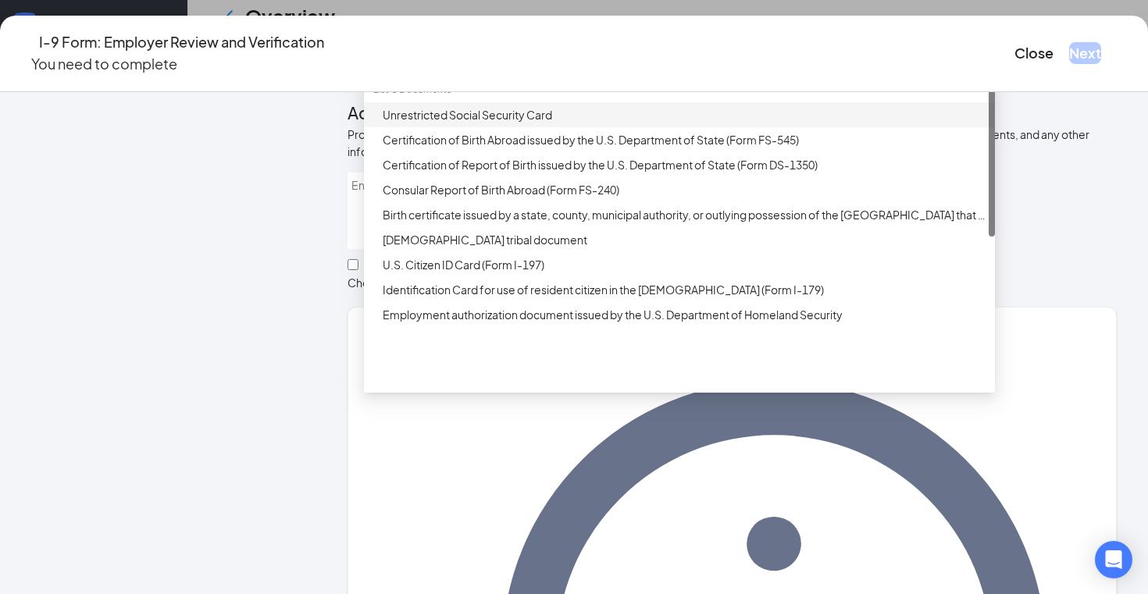
click at [541, 127] on div "Unrestricted Social Security Card" at bounding box center [679, 114] width 631 height 25
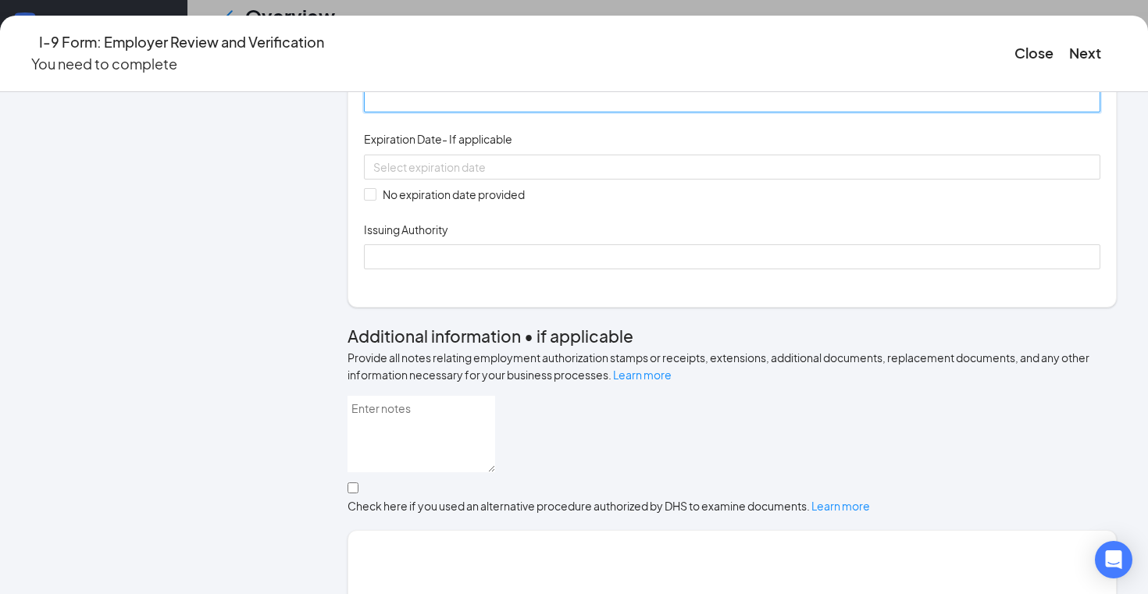
click at [503, 112] on input "Document Number" at bounding box center [732, 99] width 737 height 25
type input "303334137"
click at [375, 199] on input "No expiration date provided" at bounding box center [369, 193] width 11 height 11
checkbox input "true"
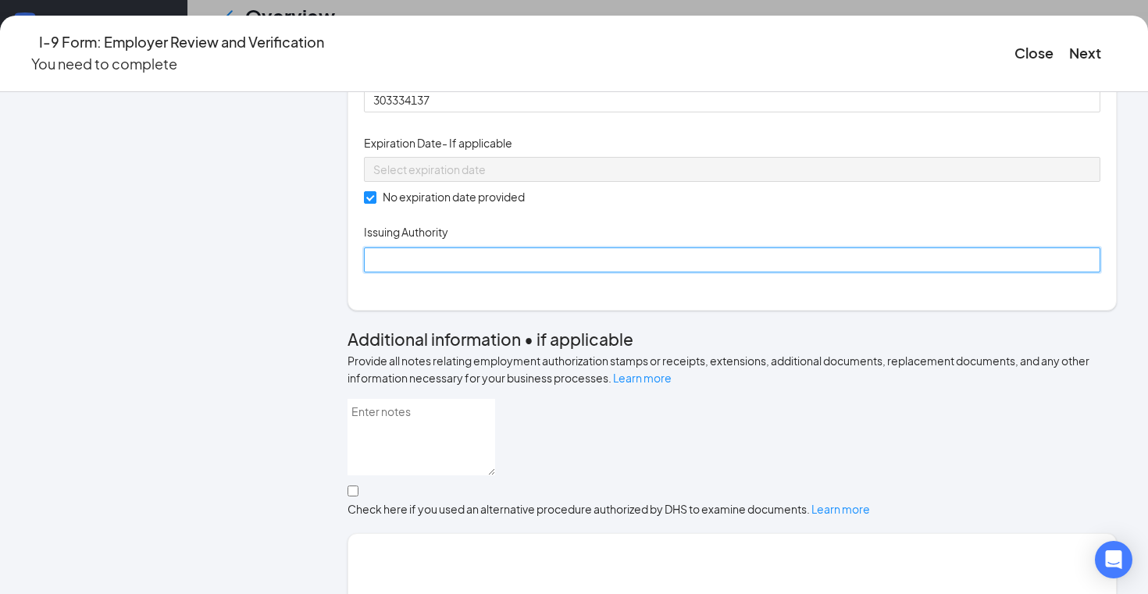
click at [448, 273] on input "Issuing Authority" at bounding box center [732, 260] width 737 height 25
type input "Social Security Administration"
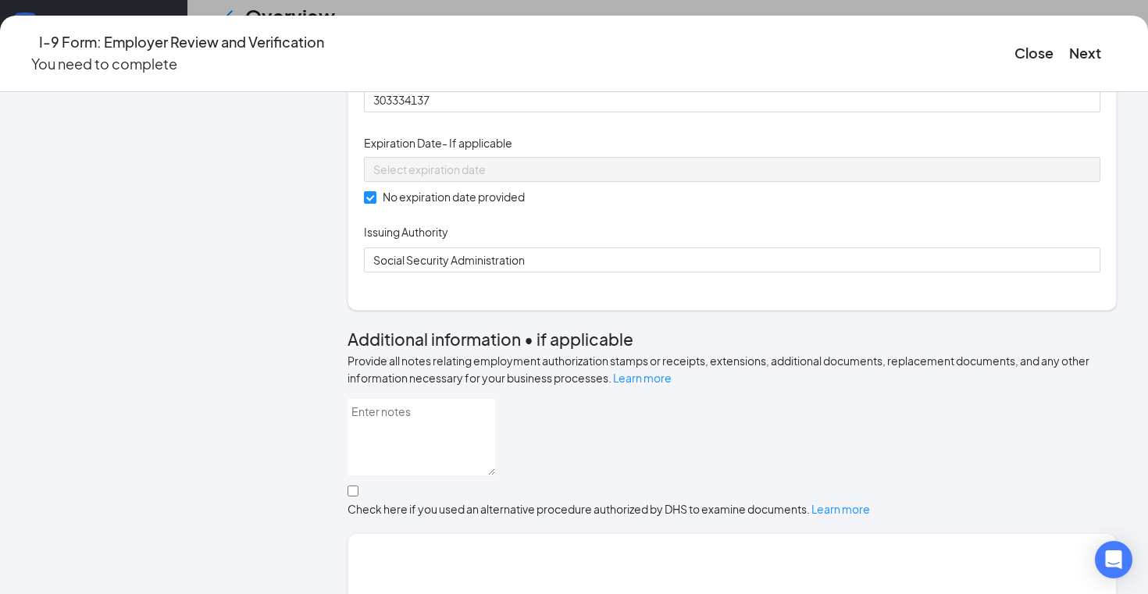
drag, startPoint x: 448, startPoint y: 443, endPoint x: 685, endPoint y: 456, distance: 237.1
click at [685, 273] on div "Document Title Unrestricted Social Security Card Document Number 303334137 Expi…" at bounding box center [732, 169] width 737 height 208
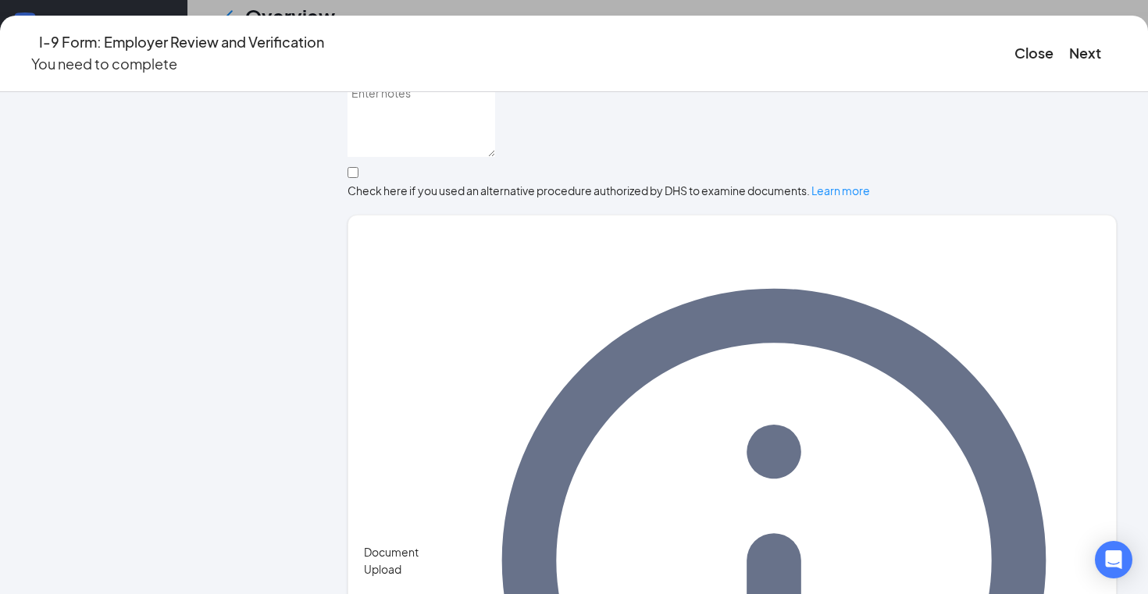
scroll to position [578, 0]
click at [1069, 52] on button "Next" at bounding box center [1085, 53] width 32 height 22
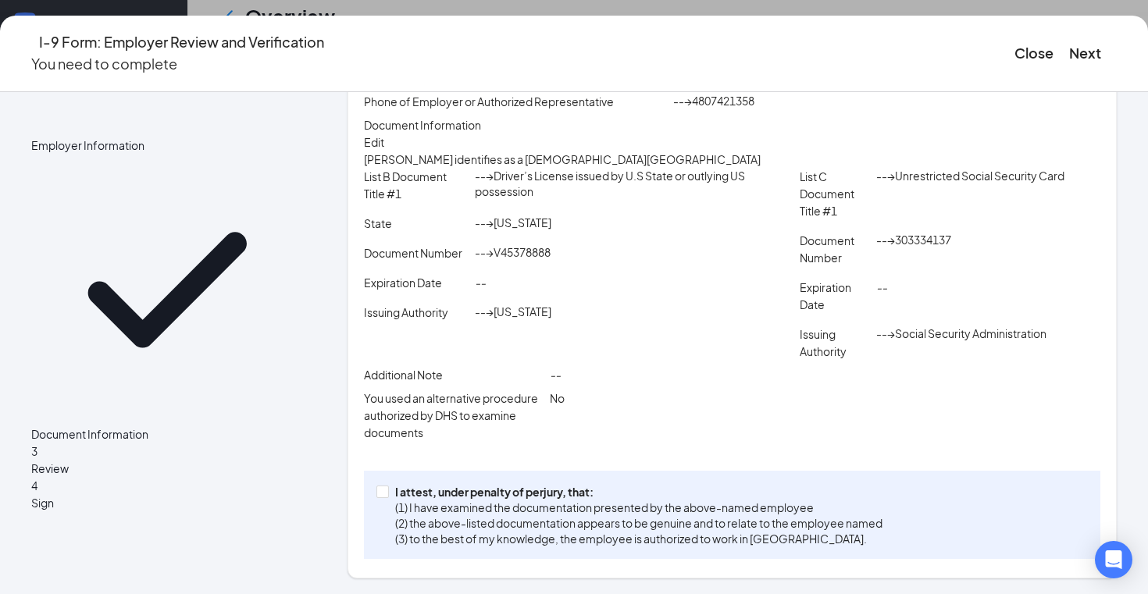
scroll to position [378, 0]
click at [387, 492] on input "I attest, under penalty of [PERSON_NAME], that: (1) I have examined the documen…" at bounding box center [382, 491] width 11 height 11
checkbox input "true"
click at [1069, 48] on button "Next" at bounding box center [1085, 53] width 32 height 22
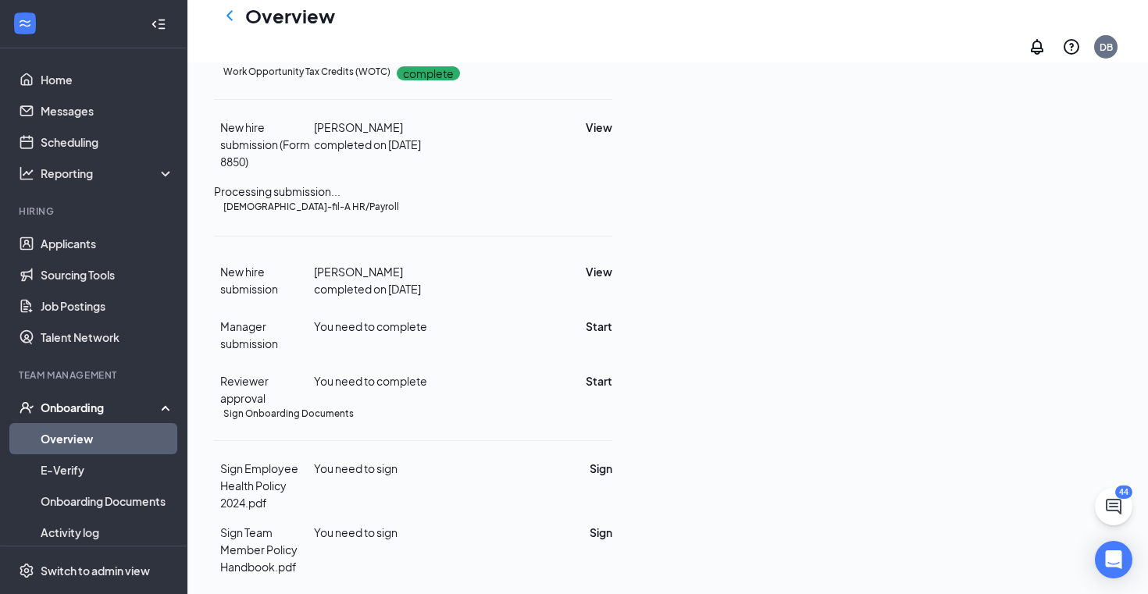
scroll to position [276, 0]
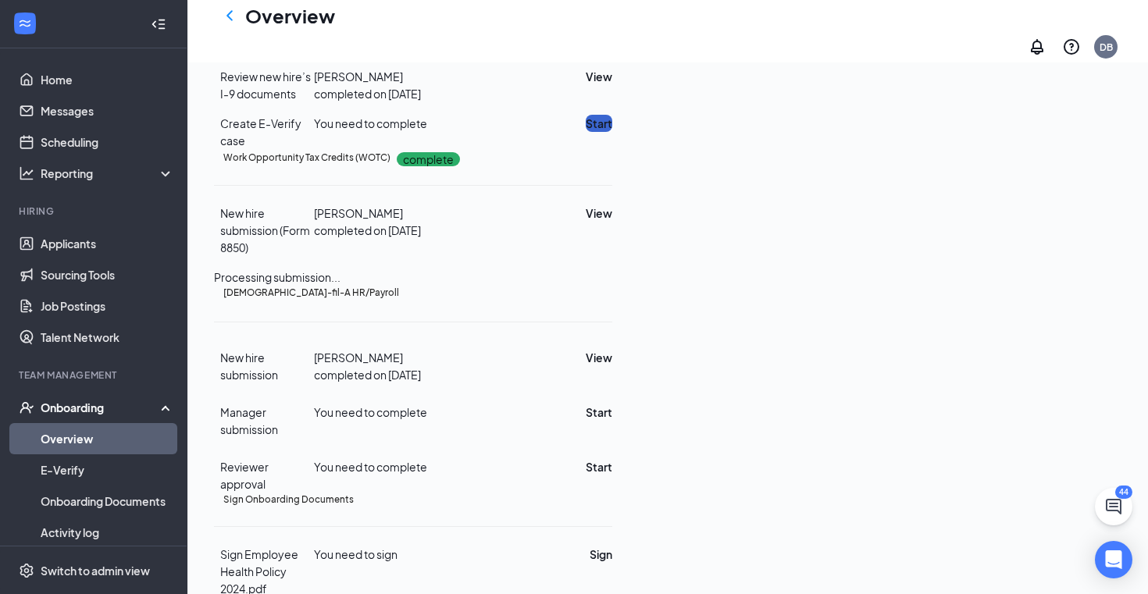
click at [612, 132] on button "Start" at bounding box center [599, 123] width 27 height 17
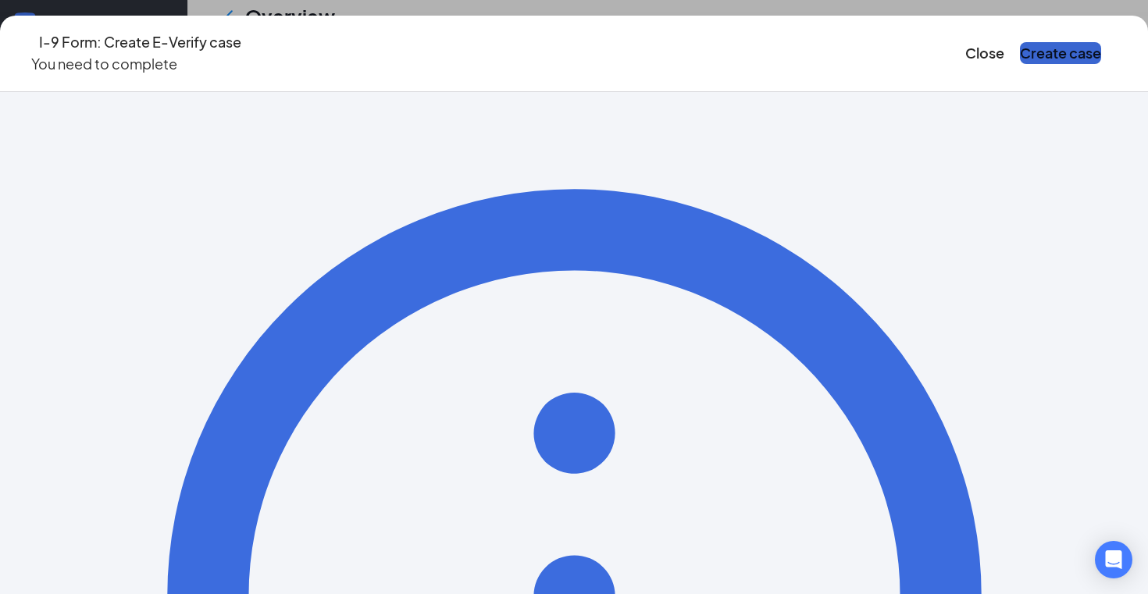
click at [1020, 42] on button "Create case" at bounding box center [1060, 53] width 81 height 22
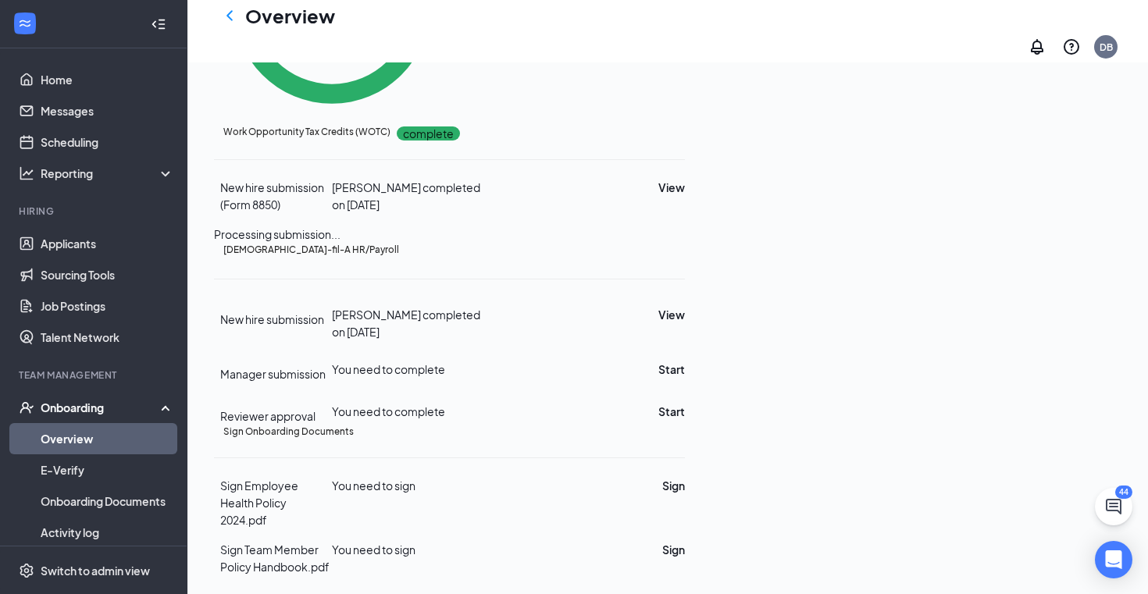
scroll to position [635, 0]
click at [685, 361] on button "Start" at bounding box center [672, 369] width 27 height 17
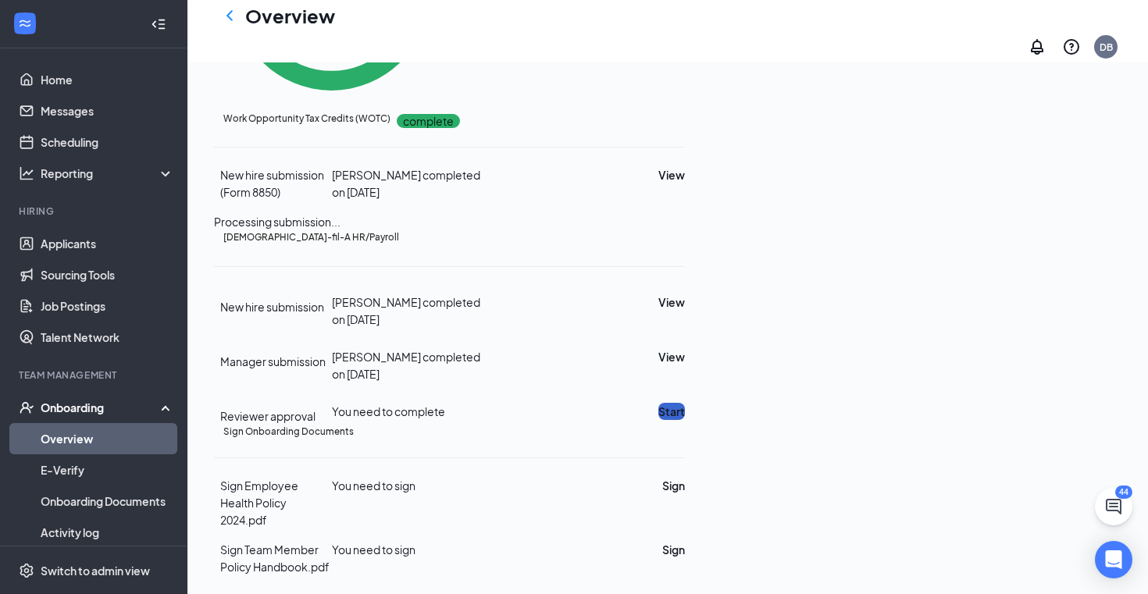
click at [685, 403] on button "Start" at bounding box center [672, 411] width 27 height 17
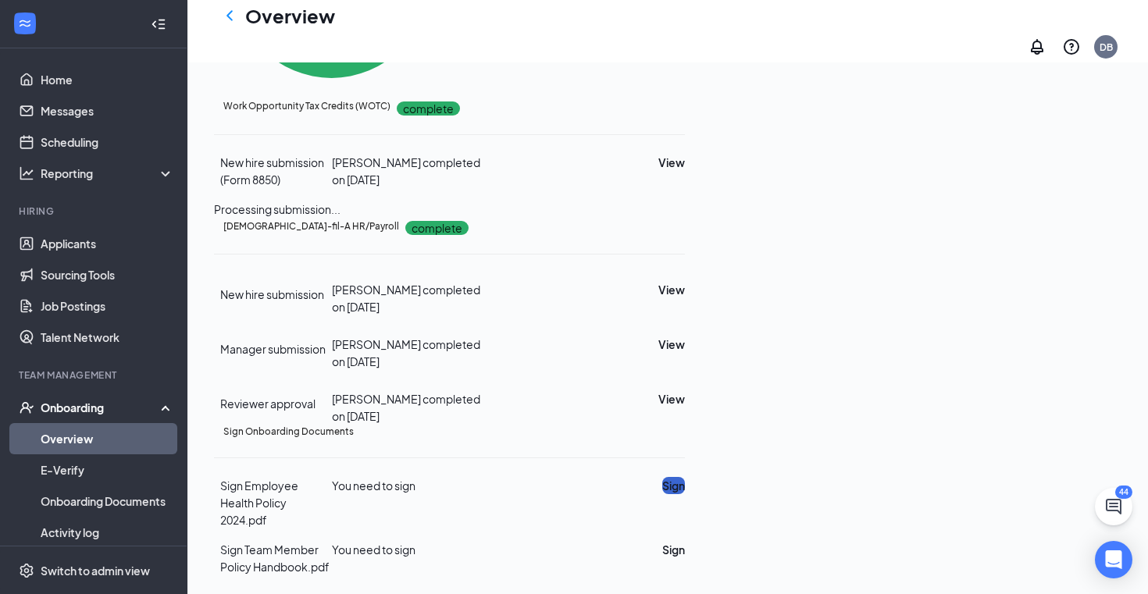
click at [685, 494] on button "Sign" at bounding box center [673, 485] width 23 height 17
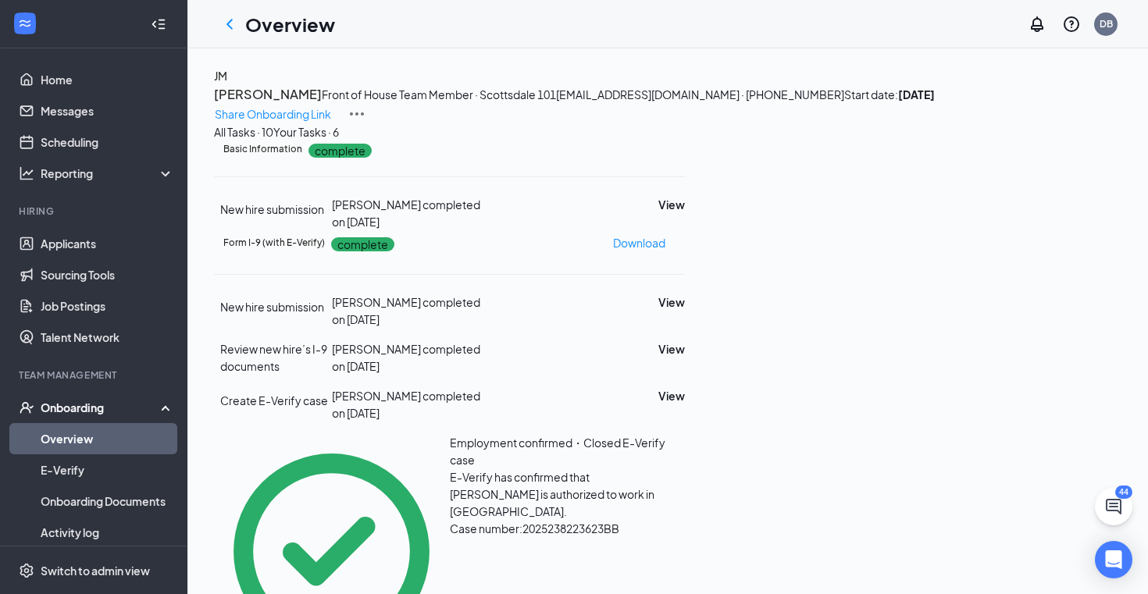
scroll to position [0, 0]
click at [229, 23] on icon "ChevronLeft" at bounding box center [230, 24] width 6 height 10
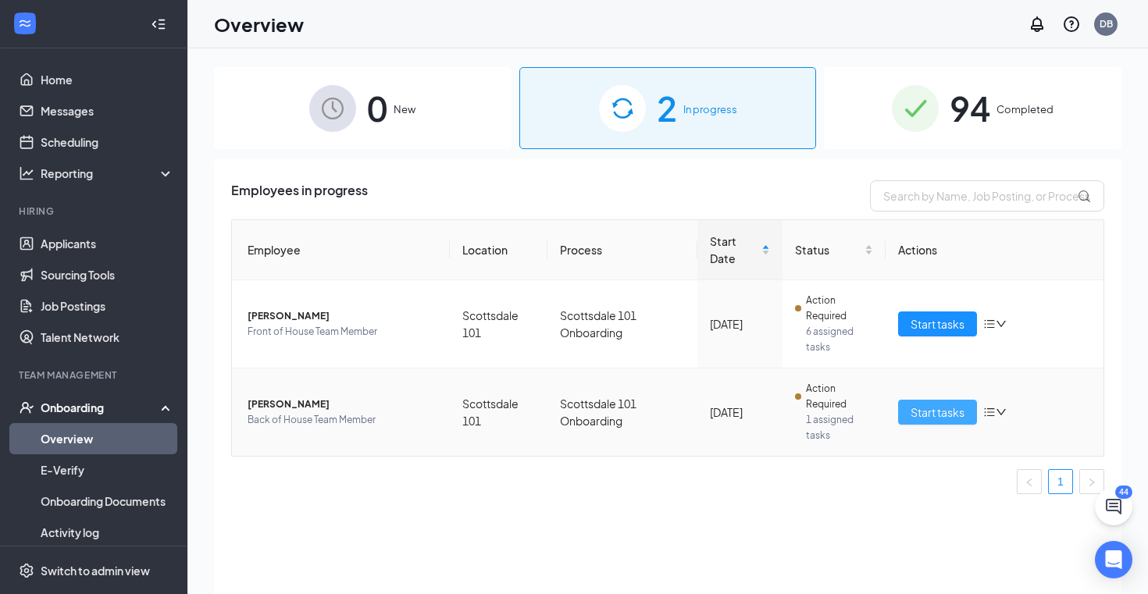
click at [912, 406] on span "Start tasks" at bounding box center [938, 412] width 54 height 17
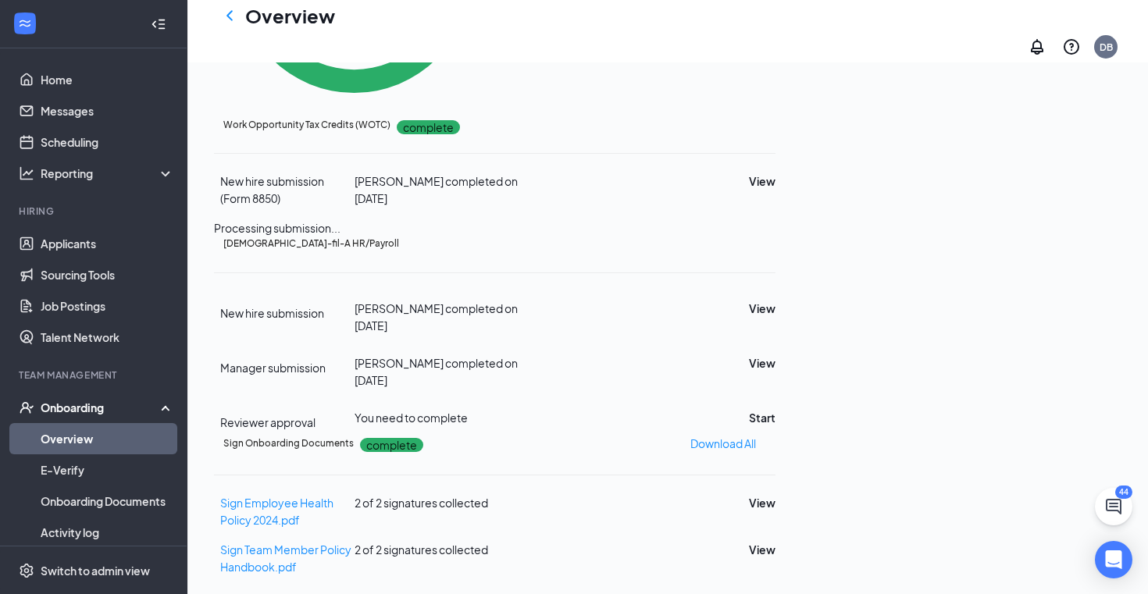
scroll to position [679, 0]
click at [776, 409] on button "Start" at bounding box center [762, 417] width 27 height 17
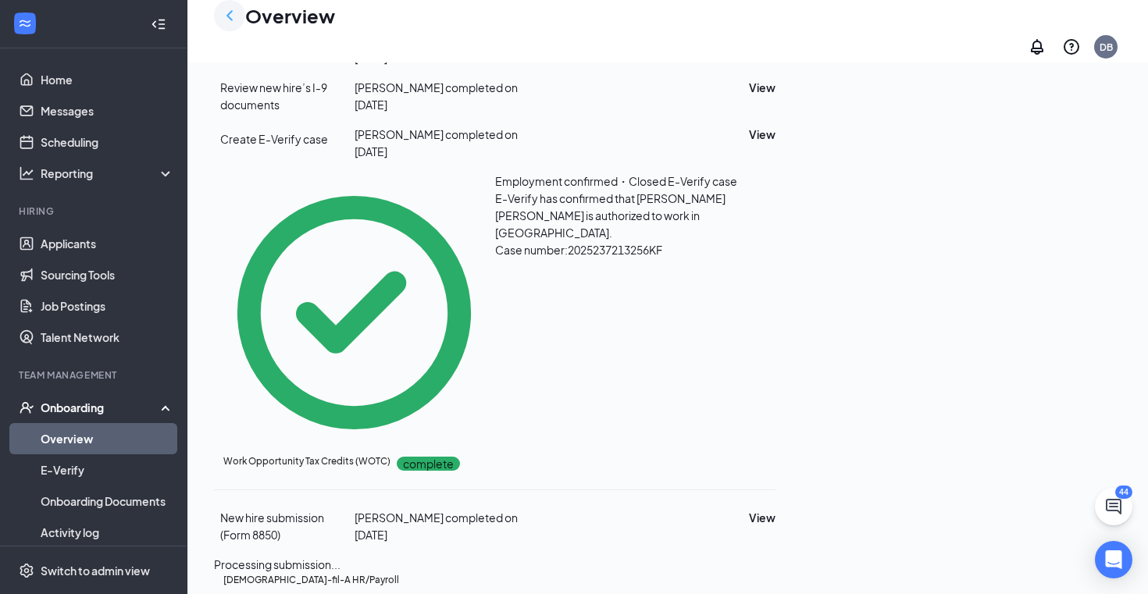
click at [235, 20] on icon "ChevronLeft" at bounding box center [229, 15] width 19 height 19
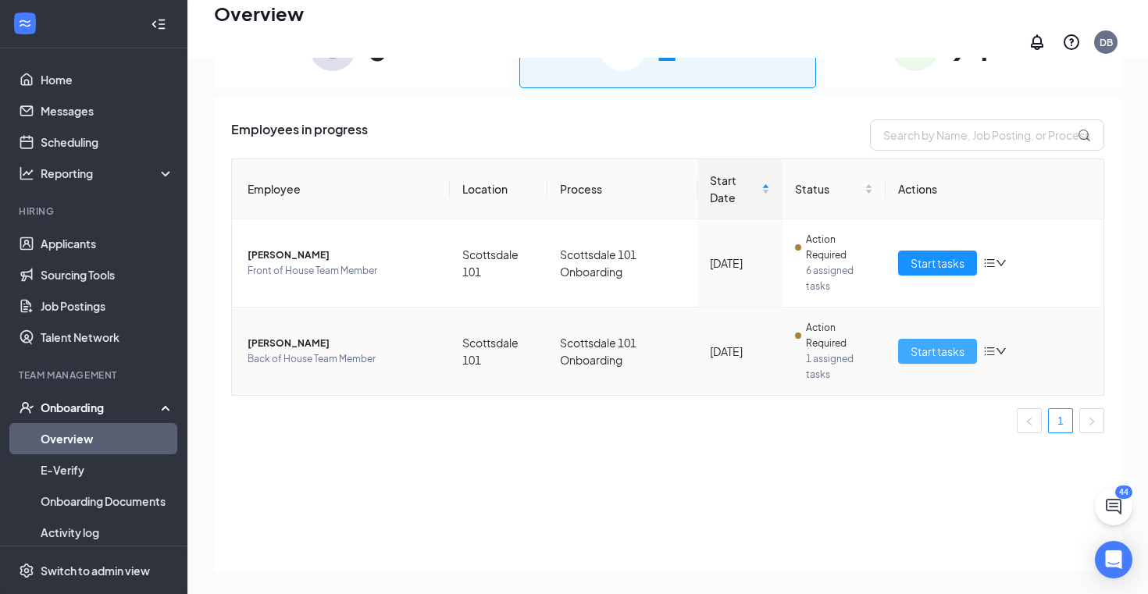
click at [949, 343] on span "Start tasks" at bounding box center [938, 351] width 54 height 17
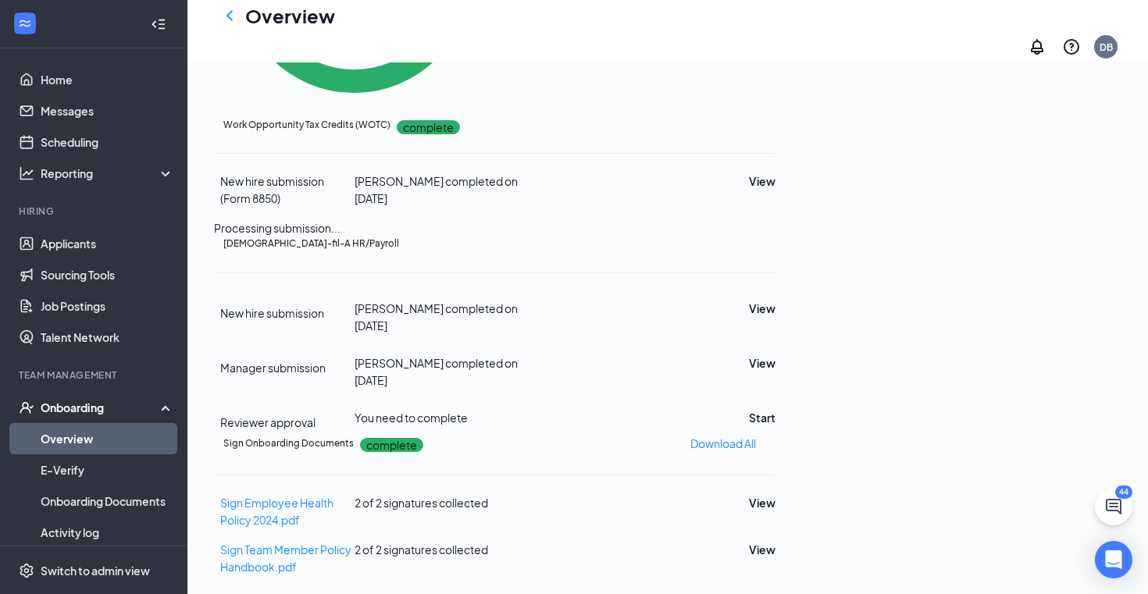
scroll to position [683, 0]
click at [776, 409] on button "Start" at bounding box center [762, 417] width 27 height 17
click at [236, 25] on icon "ChevronLeft" at bounding box center [229, 15] width 19 height 19
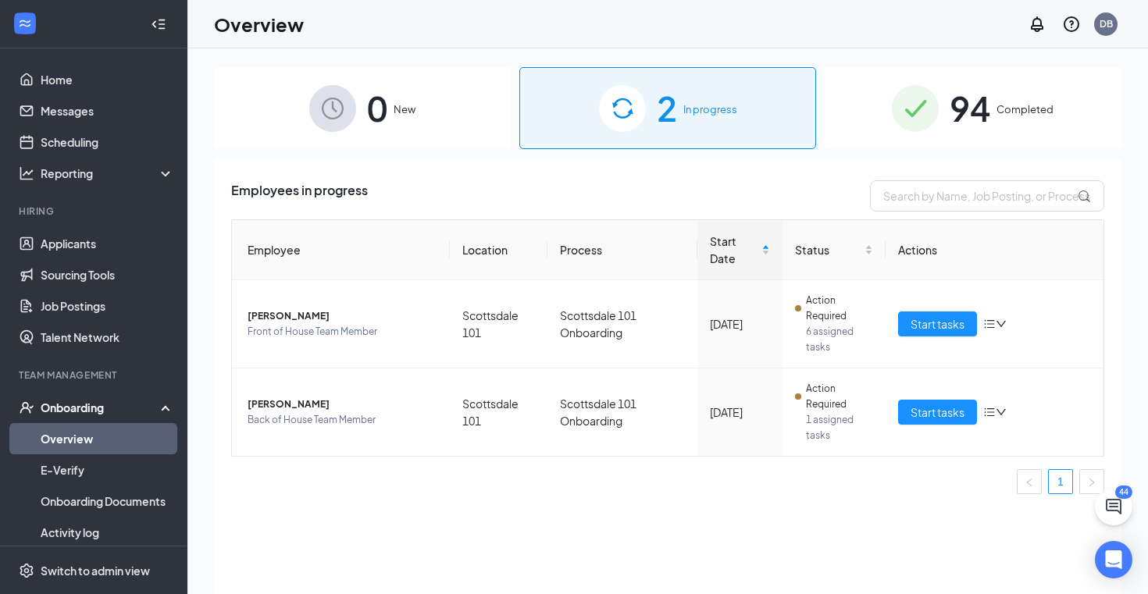
click at [1016, 104] on span "Completed" at bounding box center [1025, 110] width 57 height 16
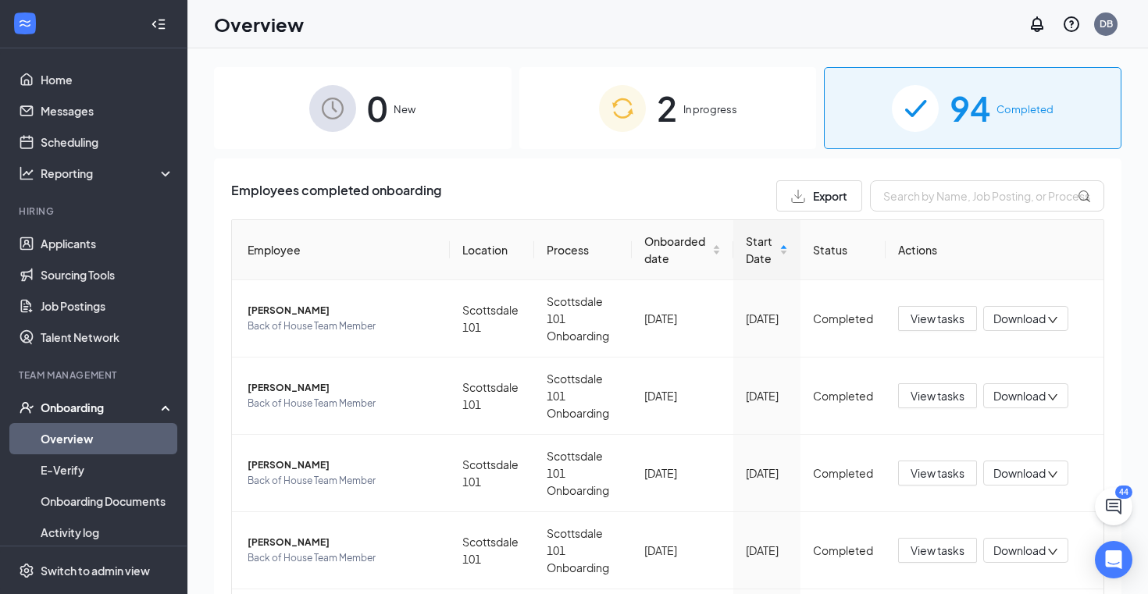
click at [676, 97] on span "2" at bounding box center [667, 108] width 20 height 54
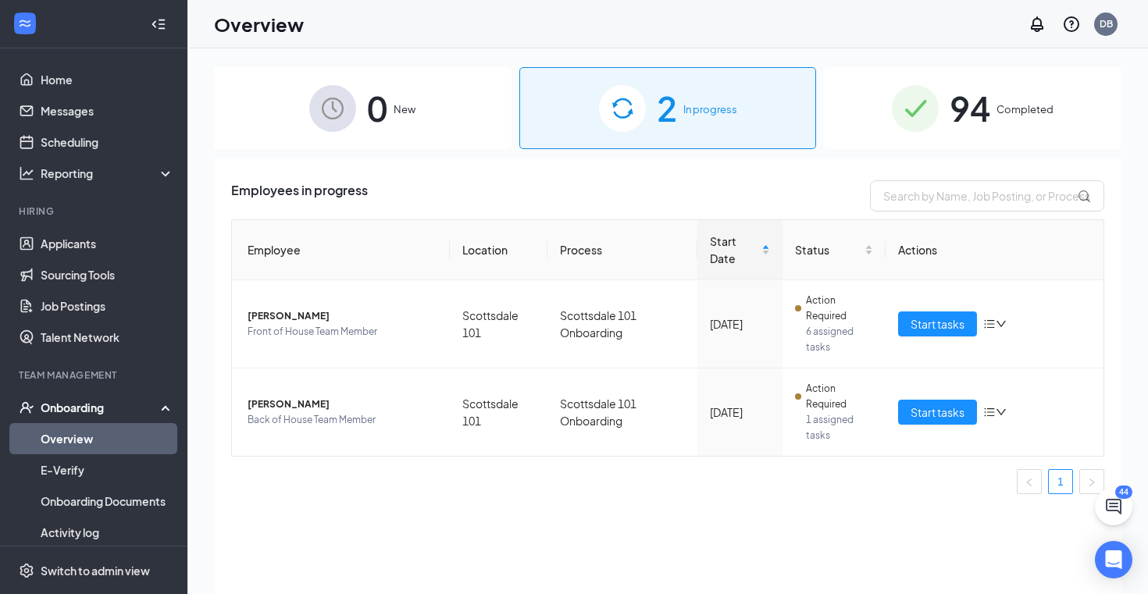
click at [475, 5] on div "Overview DB" at bounding box center [667, 24] width 961 height 48
